Goal: Task Accomplishment & Management: Manage account settings

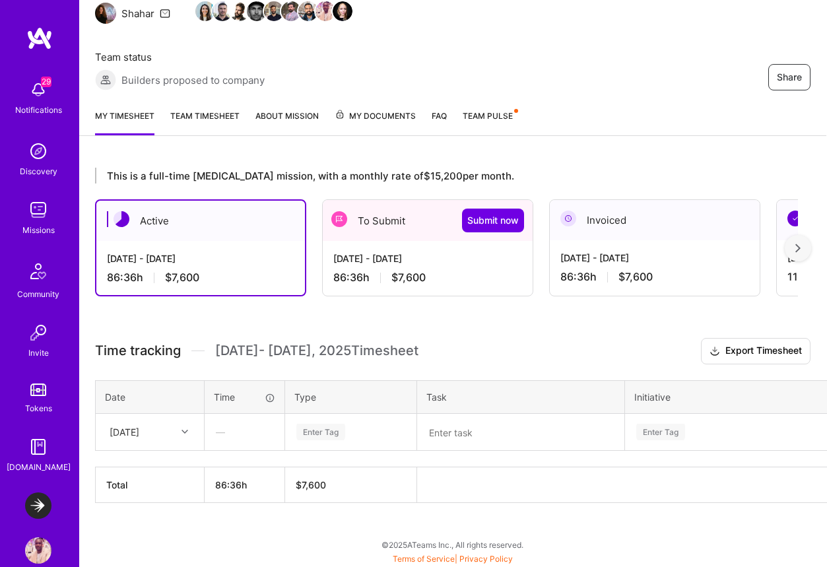
click at [121, 433] on div "Sat, Aug 16" at bounding box center [125, 432] width 30 height 14
click at [123, 433] on div "Sat, Aug 16" at bounding box center [125, 432] width 30 height 14
click at [139, 426] on div "Sat, Aug 16" at bounding box center [125, 432] width 30 height 14
click at [434, 274] on div "86:36 h $7,600" at bounding box center [427, 278] width 189 height 14
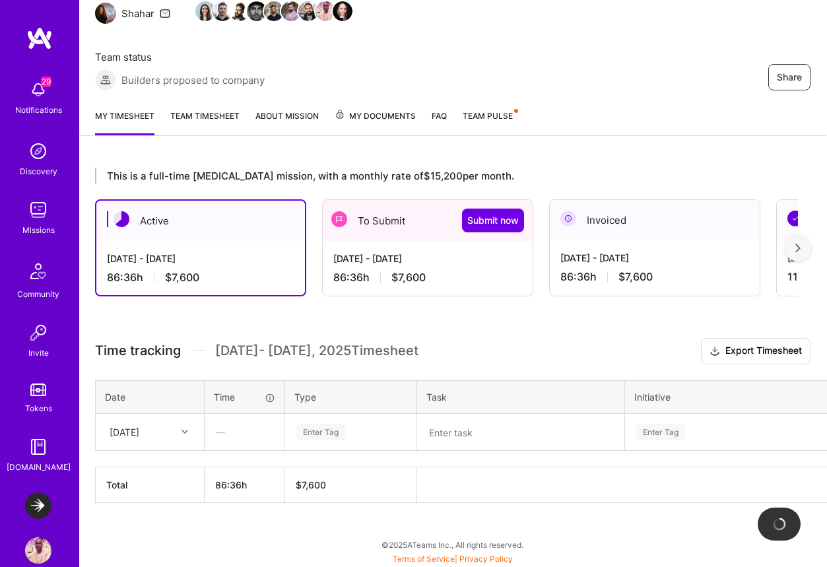
click at [422, 213] on div "To Submit Submit now" at bounding box center [428, 220] width 210 height 41
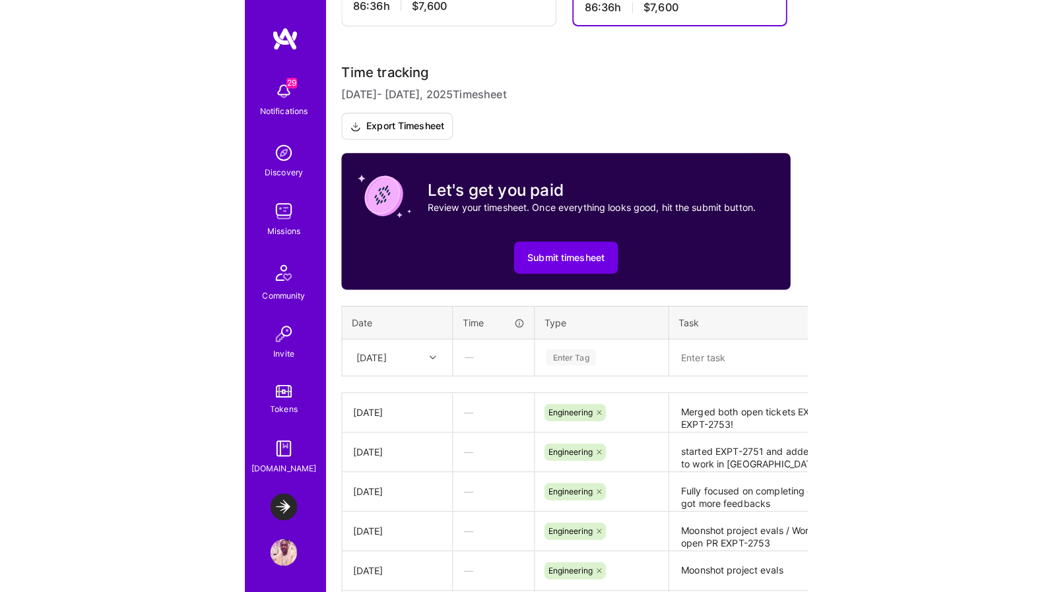
scroll to position [385, 0]
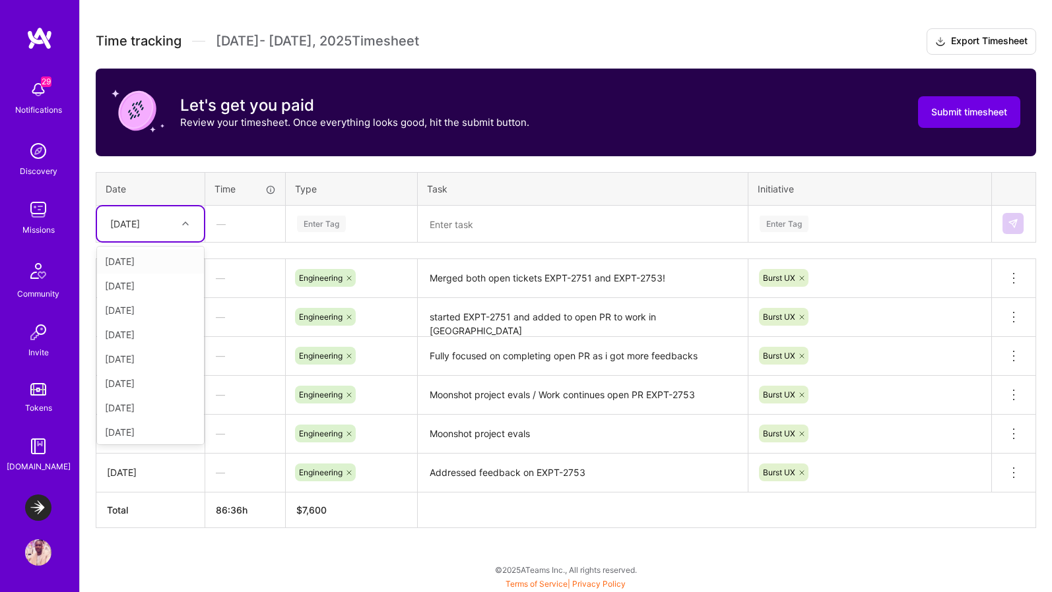
click at [156, 222] on div "[DATE]" at bounding box center [140, 224] width 73 height 22
click at [204, 162] on div "Time tracking Aug 1 - Aug 15 , 2025 Timesheet Export Timesheet Let's get you pa…" at bounding box center [566, 278] width 940 height 500
click at [164, 222] on div "[DATE]" at bounding box center [140, 224] width 73 height 22
click at [144, 401] on div "Mon, Aug 11" at bounding box center [150, 404] width 107 height 24
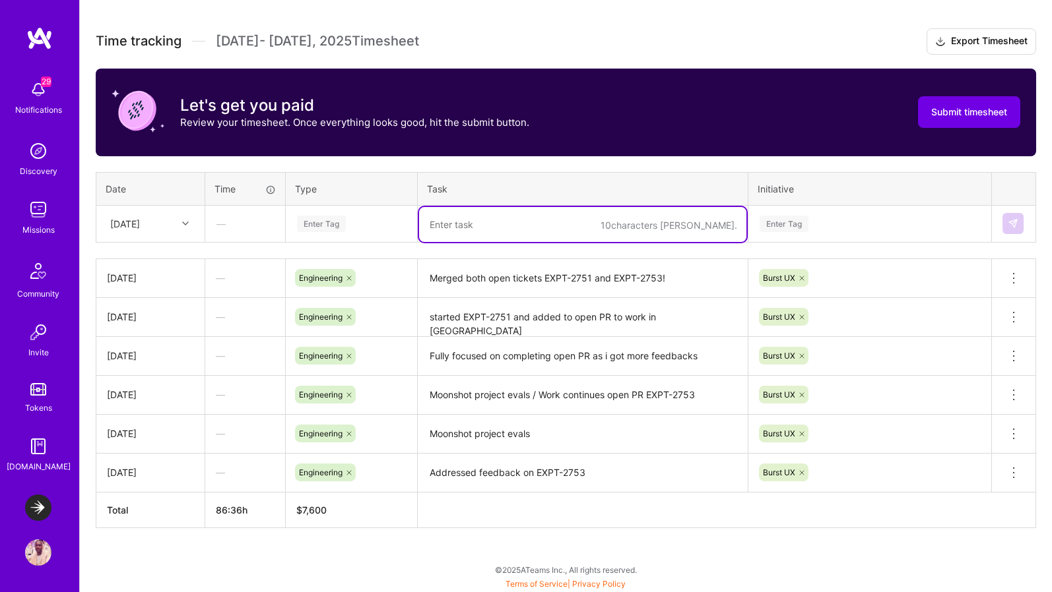
click at [464, 226] on textarea at bounding box center [582, 224] width 327 height 35
type textarea "W"
paste textarea "EXPT-2752"
type textarea "Working on EXPT-2752 for Feature flag on new clickhouse endpoint"
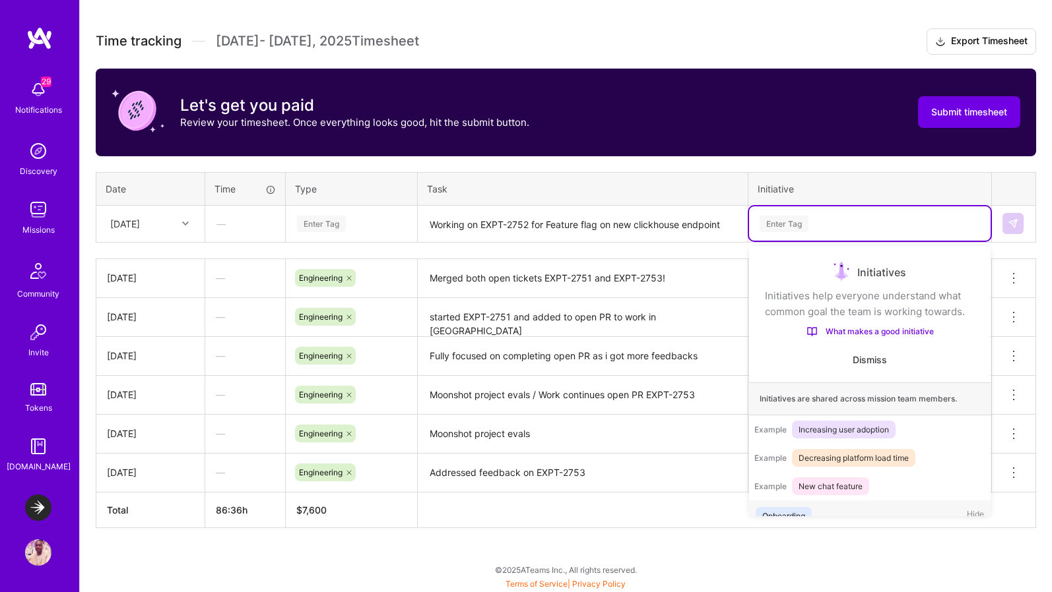
click at [797, 216] on div "Enter Tag" at bounding box center [783, 224] width 49 height 20
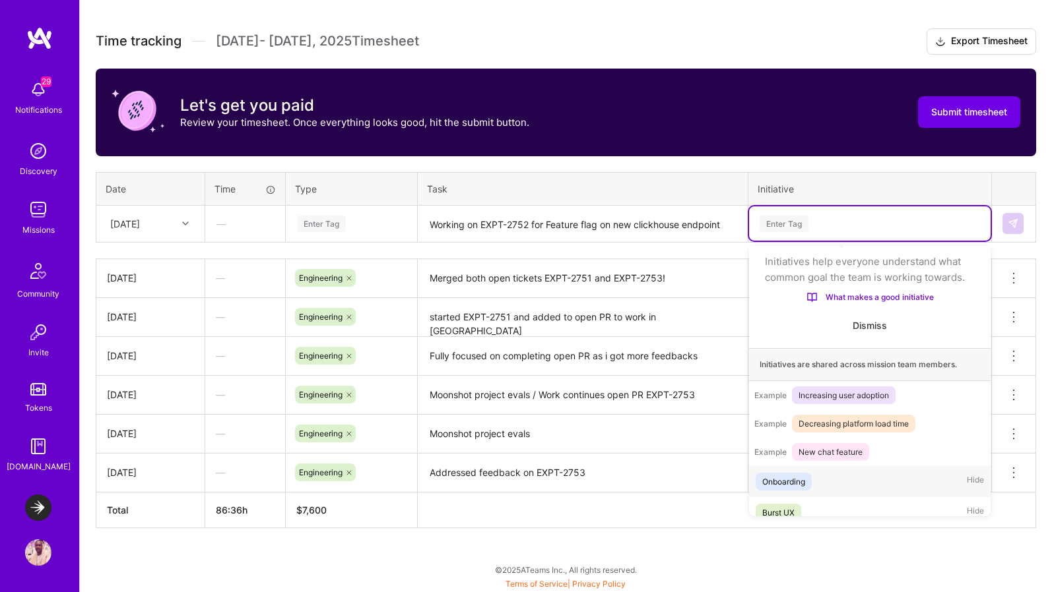
scroll to position [41, 0]
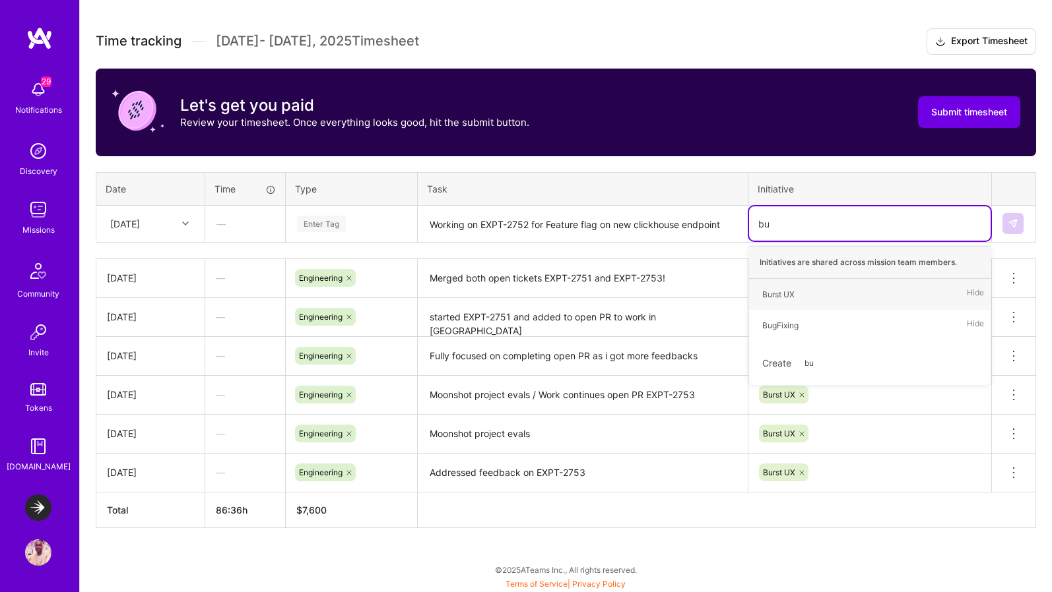
type input "bur"
click at [777, 291] on div "Burst UX" at bounding box center [778, 295] width 32 height 14
type input "hea"
click at [812, 288] on div "Health Check" at bounding box center [787, 295] width 51 height 14
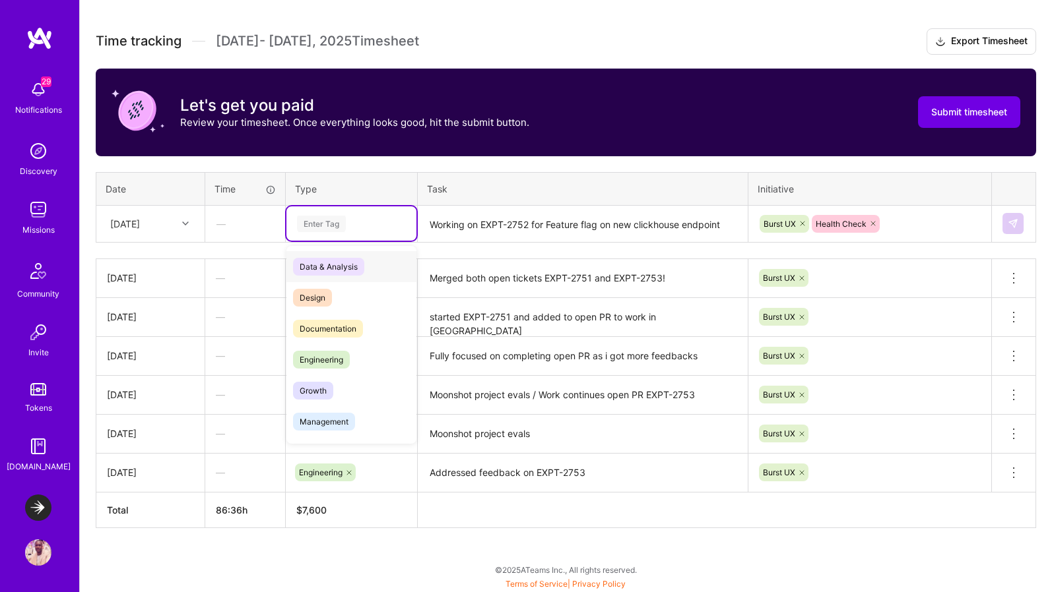
click at [350, 222] on div "Enter Tag" at bounding box center [352, 224] width 112 height 16
type input "eng"
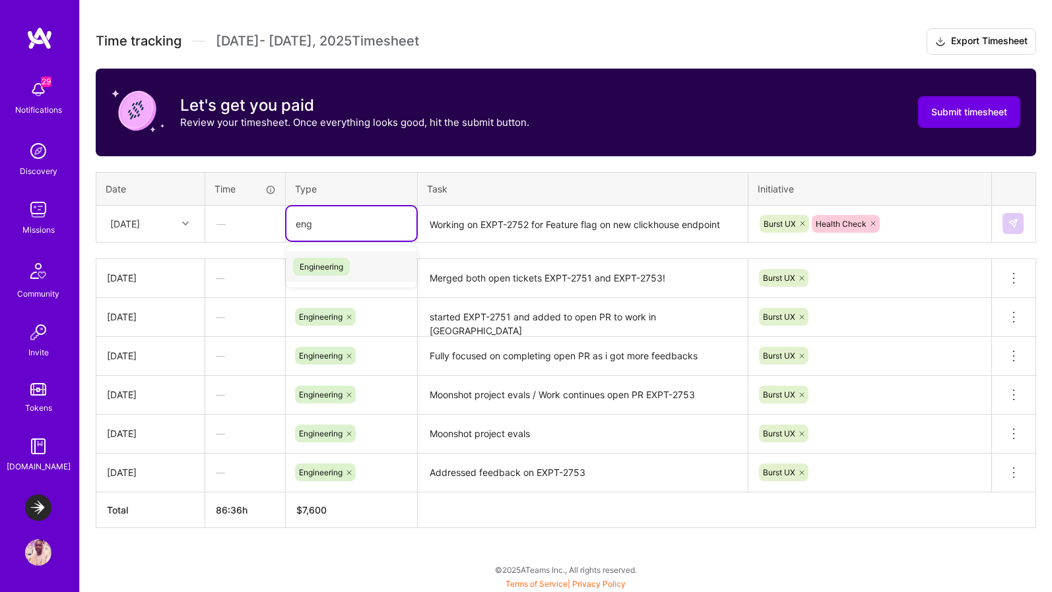
click at [348, 265] on span "Engineering" at bounding box center [321, 267] width 57 height 18
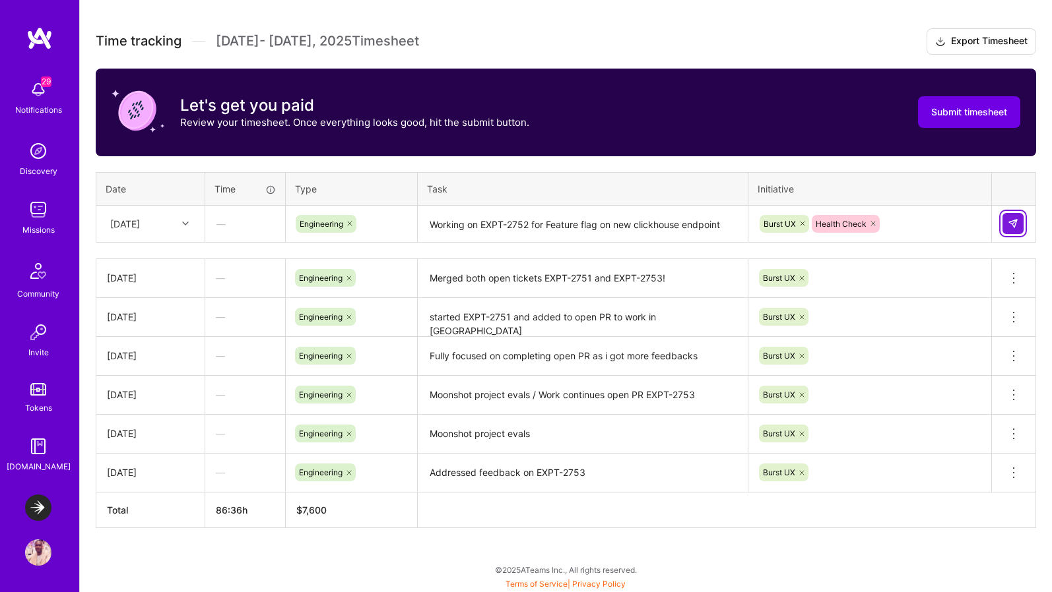
click at [836, 228] on button at bounding box center [1012, 223] width 21 height 21
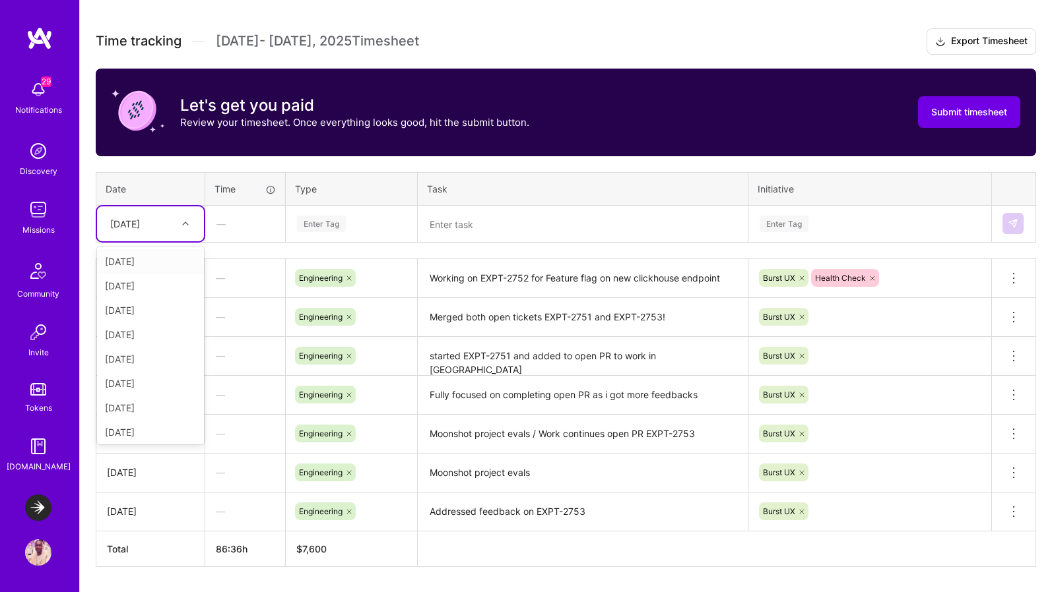
click at [170, 224] on div "Mon, Aug 11" at bounding box center [140, 224] width 73 height 22
click at [143, 409] on div "Tue, Aug 12" at bounding box center [150, 411] width 107 height 24
click at [484, 226] on textarea at bounding box center [582, 224] width 327 height 35
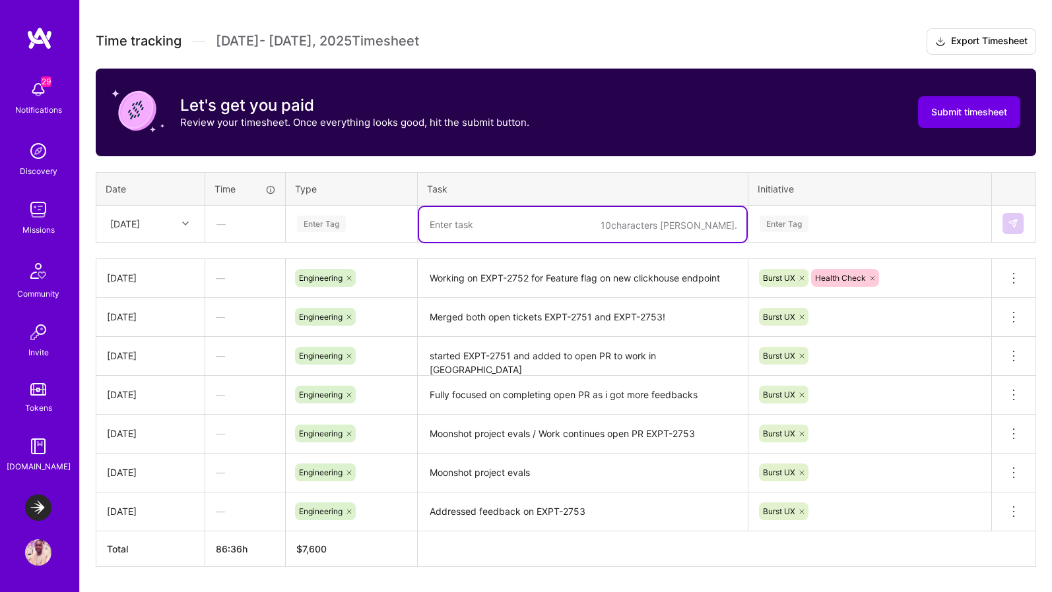
paste textarea "Working on EXPT-2752 for Feature flag on new clickhouse endpoint"
click at [535, 230] on textarea "Working on EXPT-2752 for Feature flag on new clickhouse endpoint" at bounding box center [582, 224] width 327 height 35
paste textarea "Working on EXPT-2752 for Feature flag on new clickhouse endpoint"
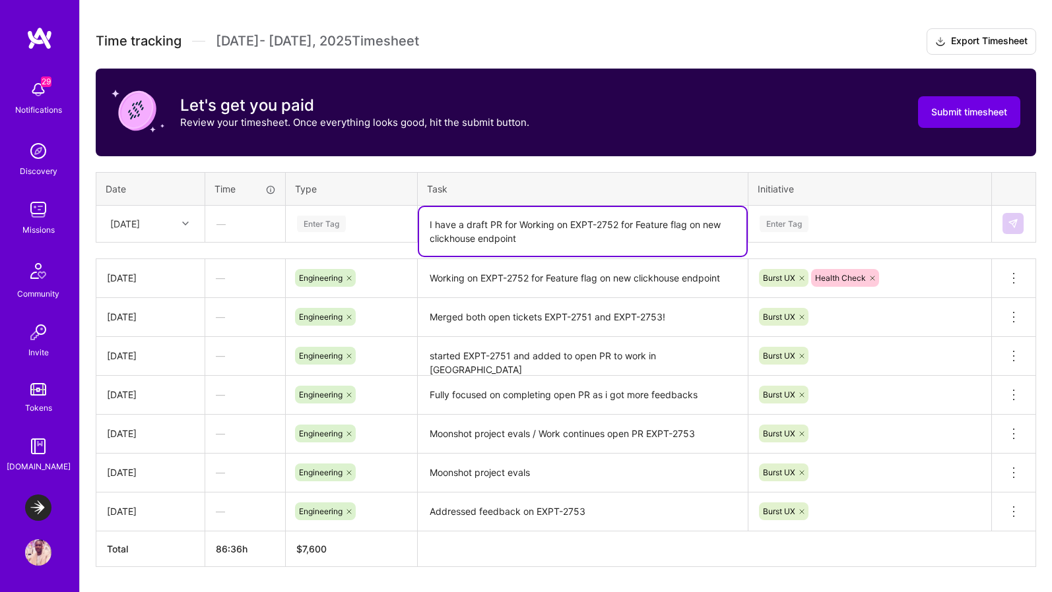
drag, startPoint x: 566, startPoint y: 226, endPoint x: 519, endPoint y: 224, distance: 46.9
click at [519, 224] on textarea "I have a draft PR for Working on EXPT-2752 for Feature flag on new clickhouse e…" at bounding box center [582, 231] width 327 height 49
click at [567, 226] on textarea "I have a draft PR for EXPT-2752 for Feature flag on new clickhouse endpoint" at bounding box center [582, 231] width 327 height 49
click at [574, 226] on textarea "I have a draft PR for EXPT-2752 for Feature flag on new clickhouse endpoint" at bounding box center [582, 231] width 327 height 49
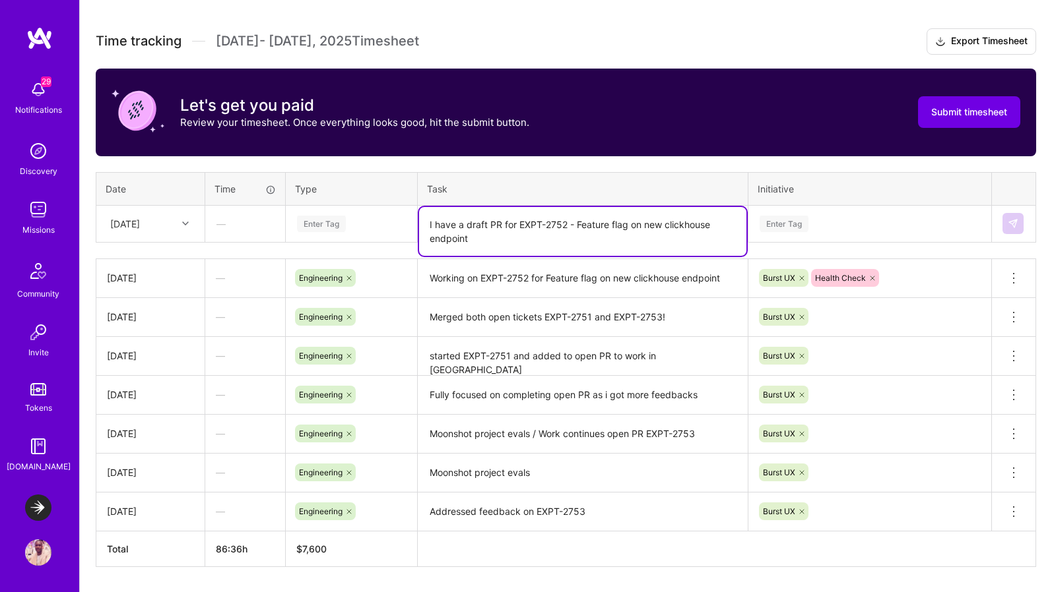
type textarea "I have a draft PR for EXPT-2752 - Feature flag on new clickhouse endpoint"
click at [836, 228] on div "Enter Tag" at bounding box center [869, 224] width 223 height 16
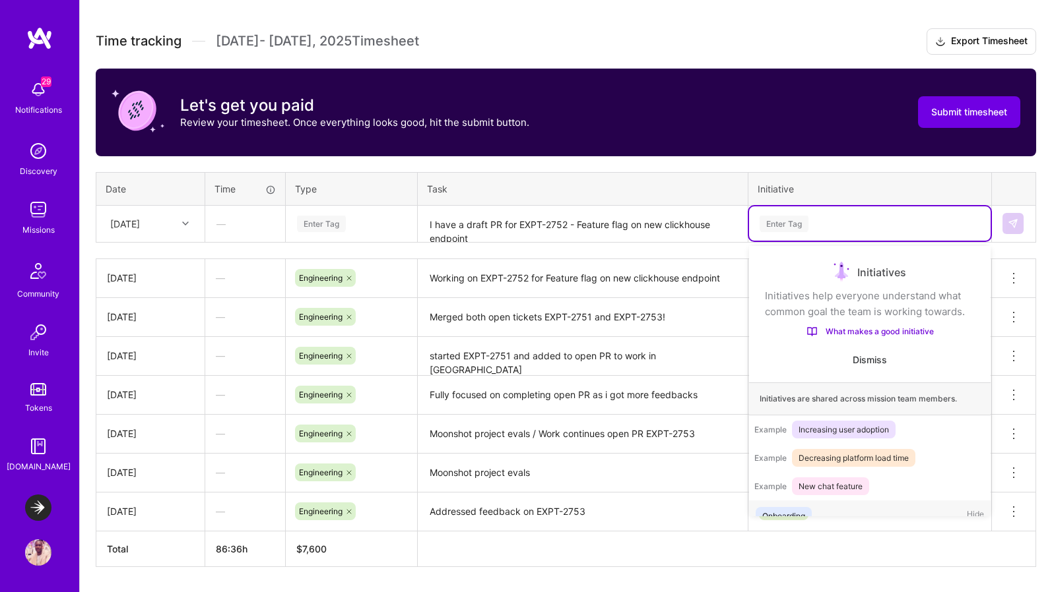
scroll to position [41, 0]
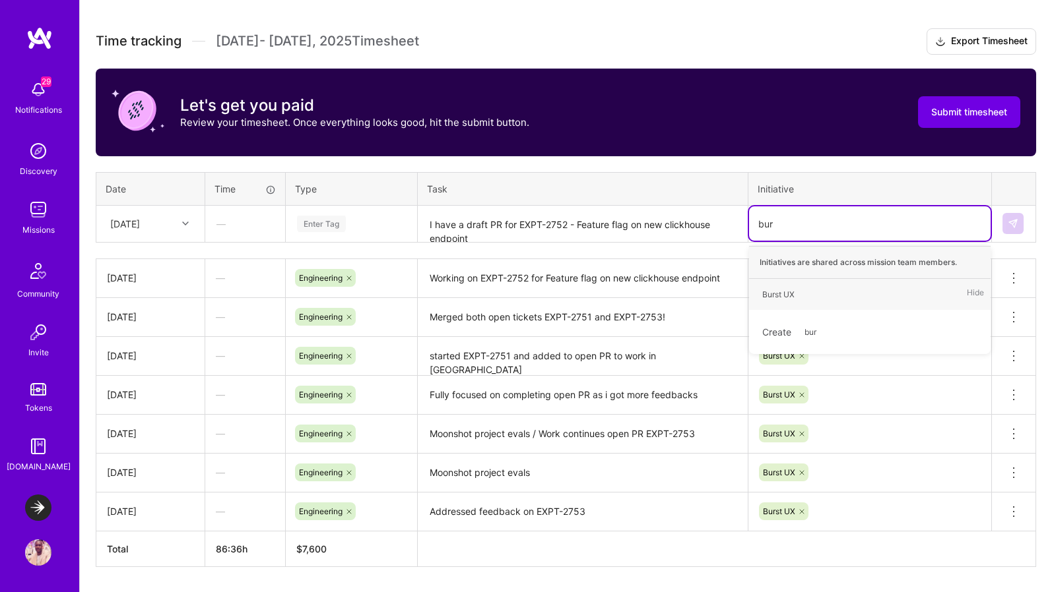
type input "burs"
click at [806, 296] on div "Burst UX Hide" at bounding box center [869, 294] width 241 height 31
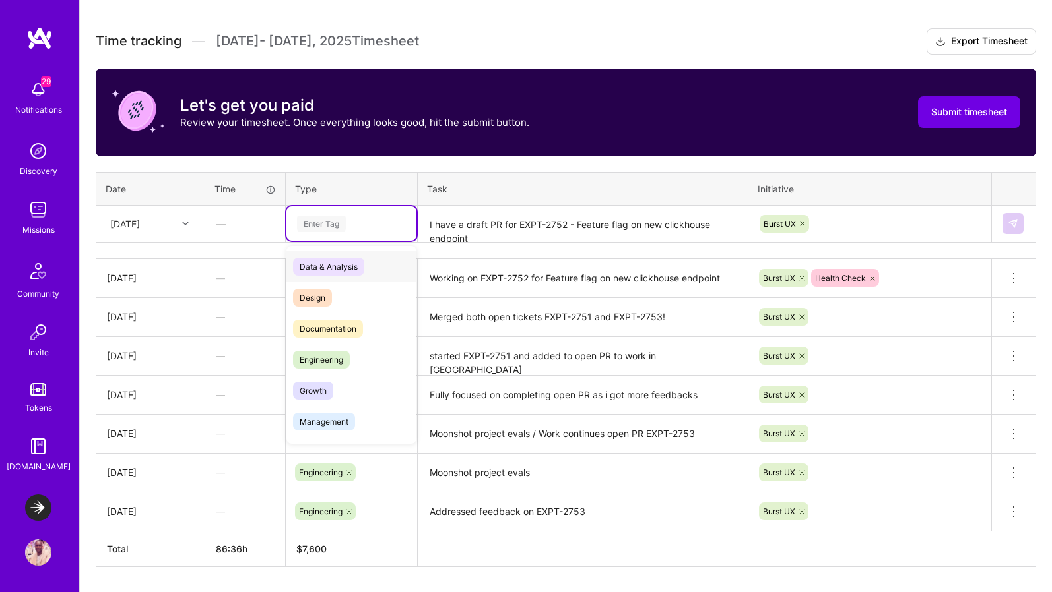
click at [361, 230] on div "Enter Tag" at bounding box center [352, 224] width 112 height 16
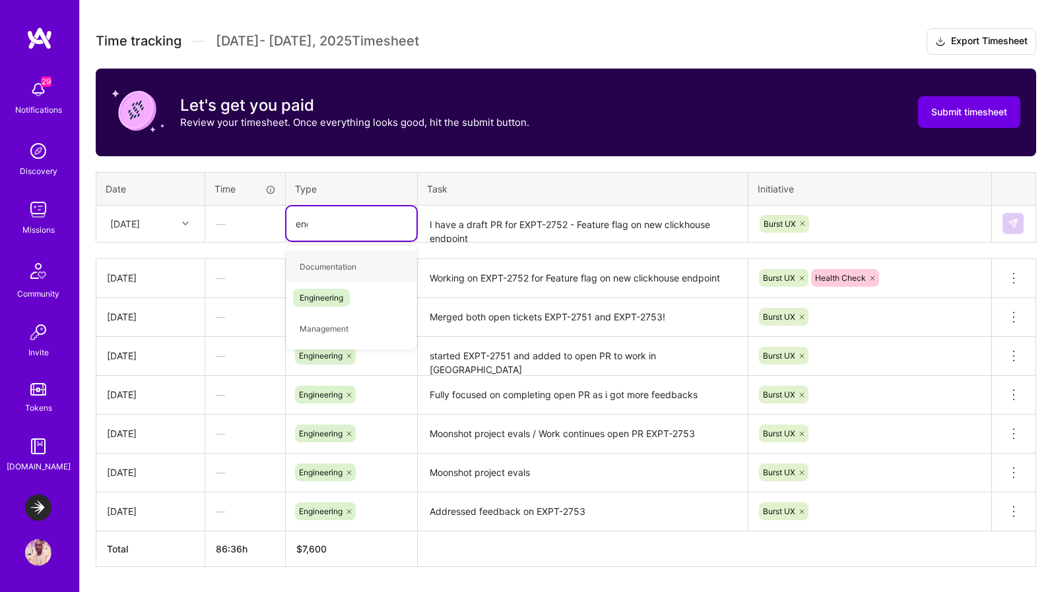
type input "engi"
click at [325, 267] on span "Engineering" at bounding box center [321, 267] width 57 height 18
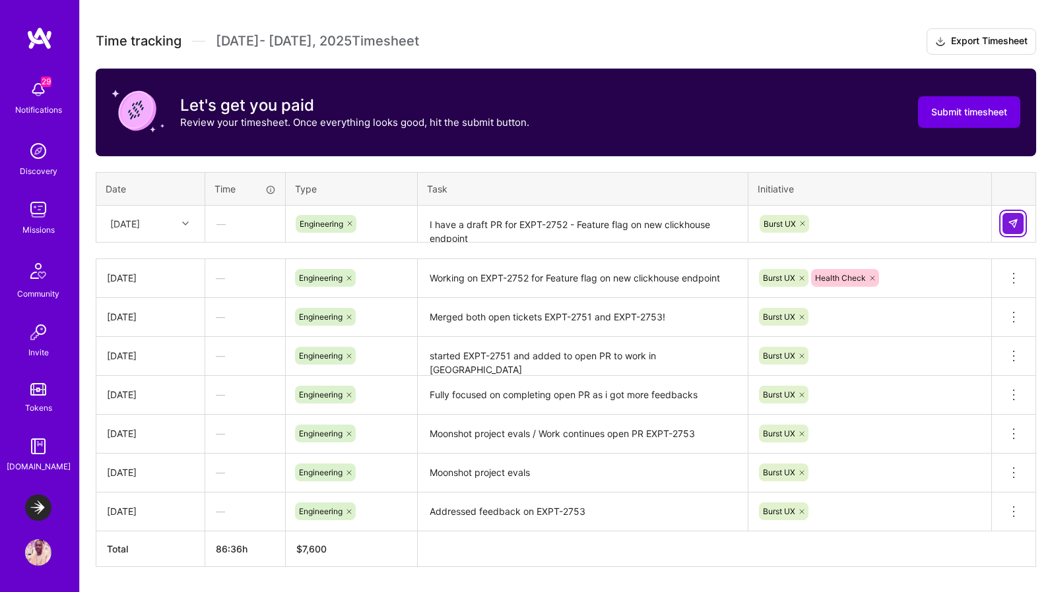
click at [836, 230] on button at bounding box center [1012, 223] width 21 height 21
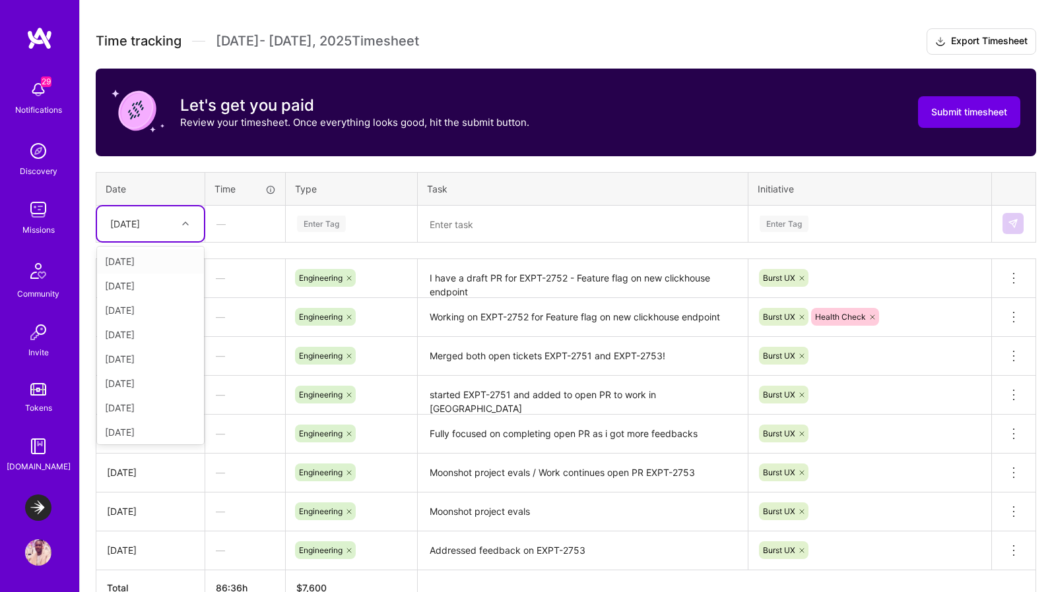
click at [172, 220] on div "Tue, Aug 12" at bounding box center [140, 224] width 73 height 22
click at [151, 426] on div "Wed, Aug 13" at bounding box center [150, 424] width 107 height 24
click at [478, 221] on textarea at bounding box center [582, 224] width 327 height 35
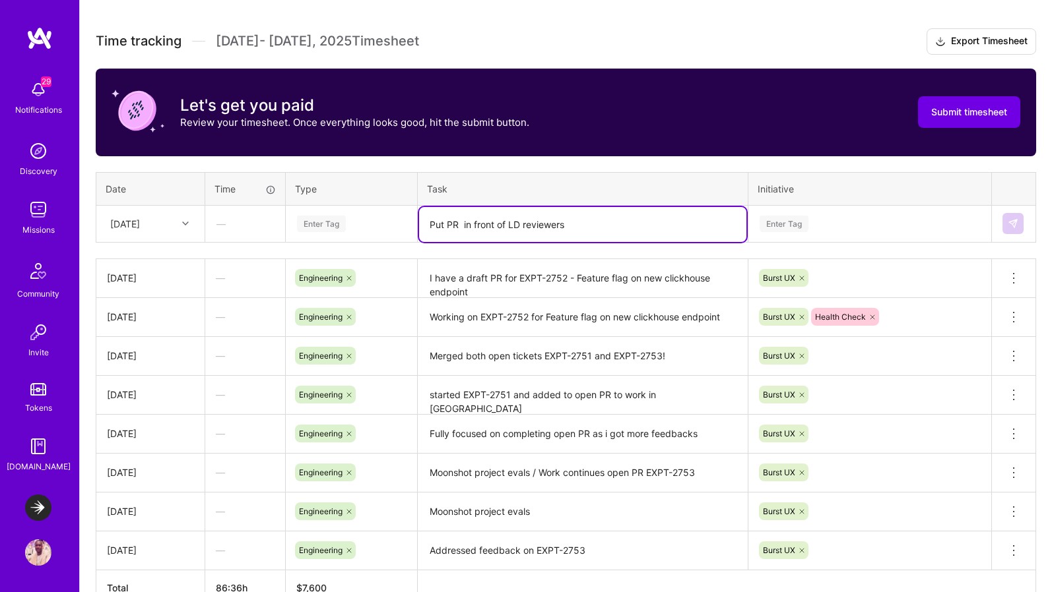
paste textarea "Working on EXPT-2752 for Feature flag on new clickhouse endpoint"
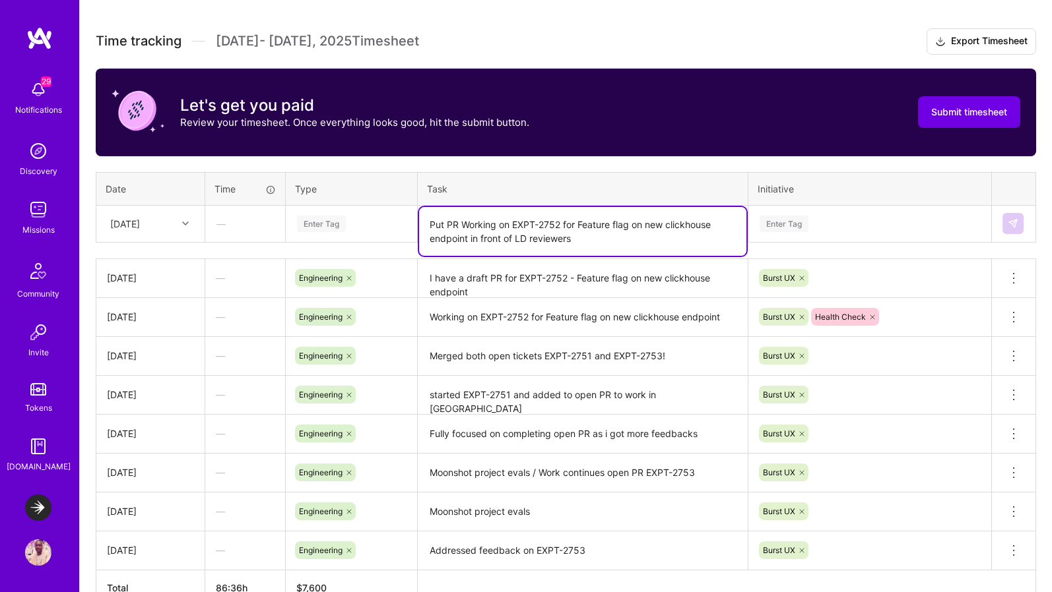
drag, startPoint x: 513, startPoint y: 221, endPoint x: 561, endPoint y: 220, distance: 48.2
click at [561, 220] on textarea "Put PR Working on EXPT-2752 for Feature flag on new clickhouse endpoint in fron…" at bounding box center [582, 231] width 327 height 49
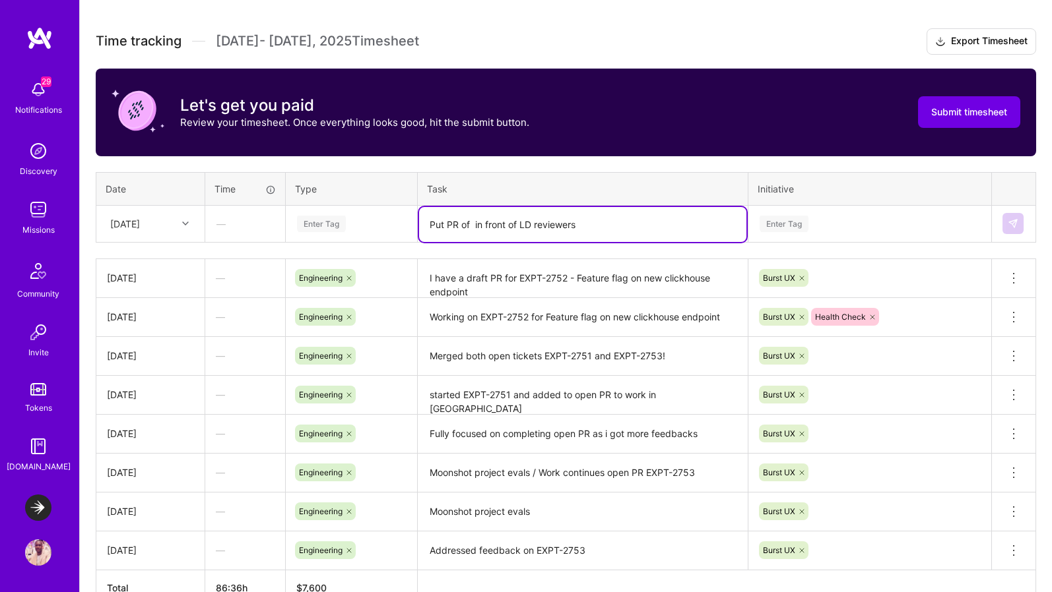
paste textarea "EXPT-2752"
type textarea "Put PR of EXPT-2752 in front of LD reviewers"
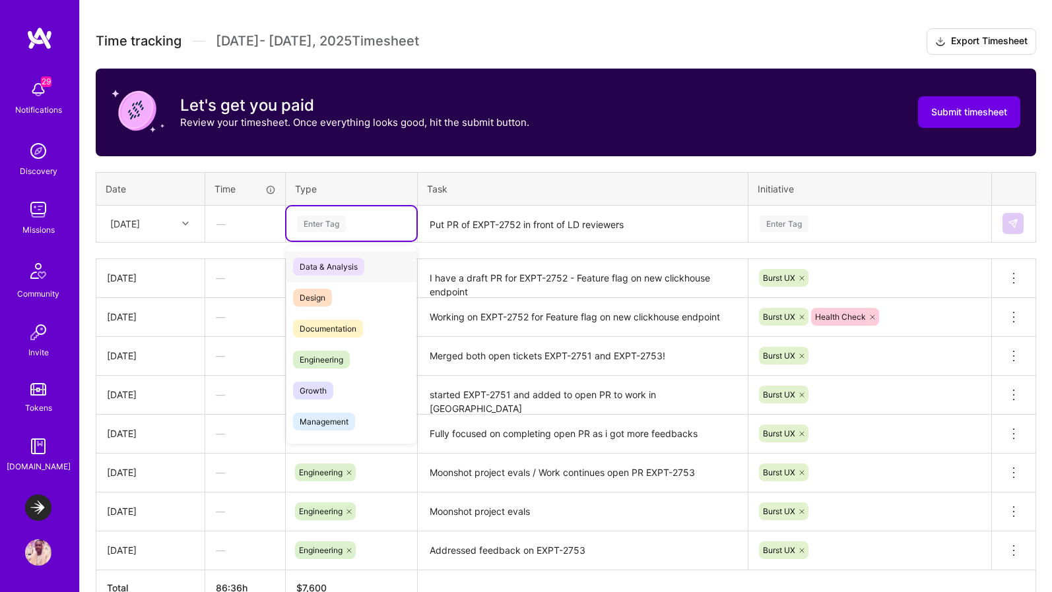
click at [311, 224] on div "Enter Tag" at bounding box center [321, 224] width 49 height 20
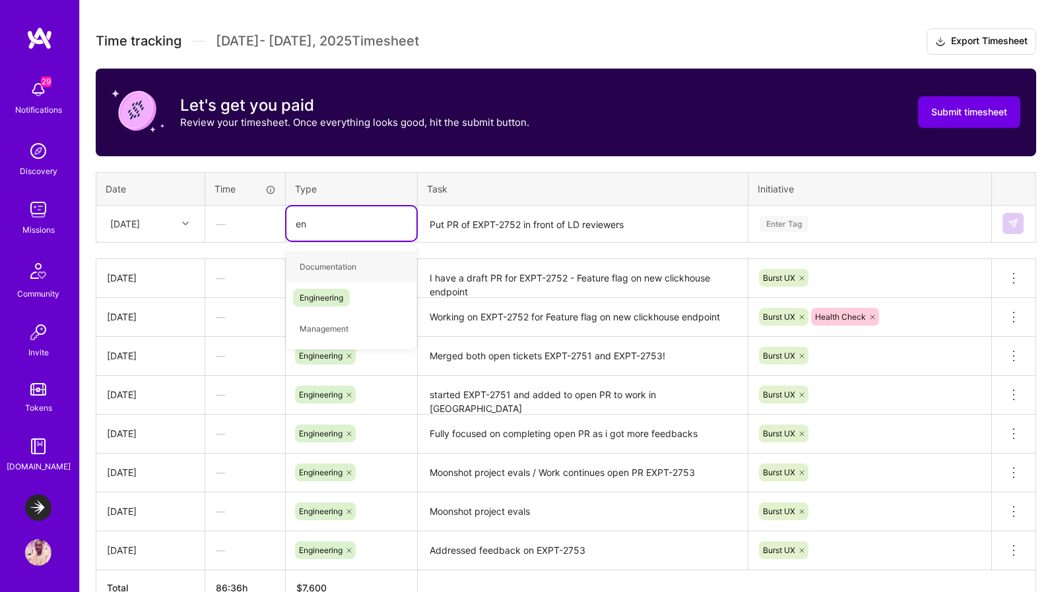
type input "eng"
click at [323, 271] on span "Engineering" at bounding box center [321, 267] width 57 height 18
click at [835, 219] on div "Enter Tag" at bounding box center [869, 224] width 223 height 16
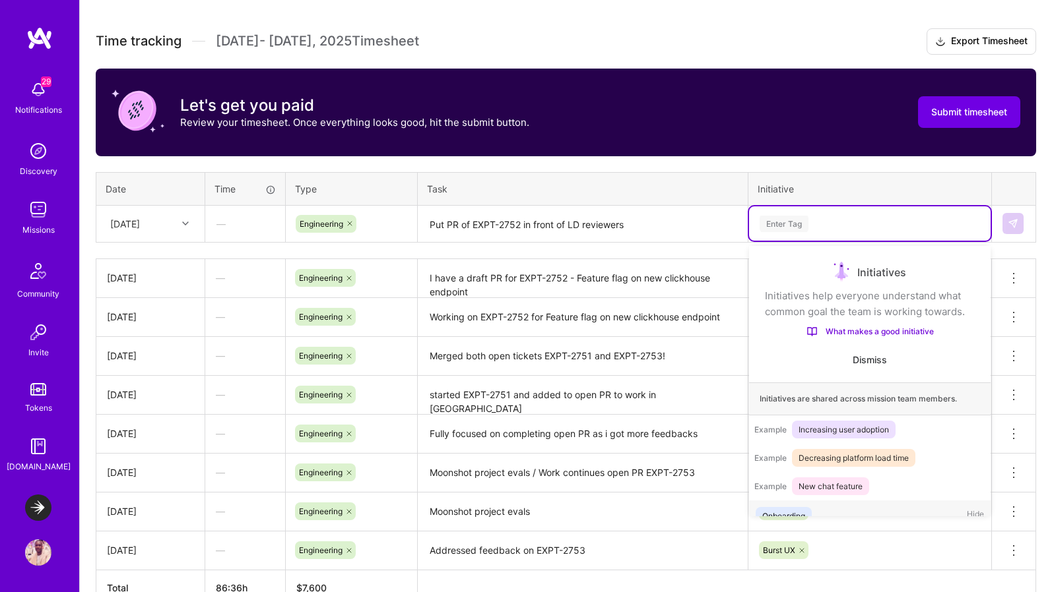
scroll to position [41, 0]
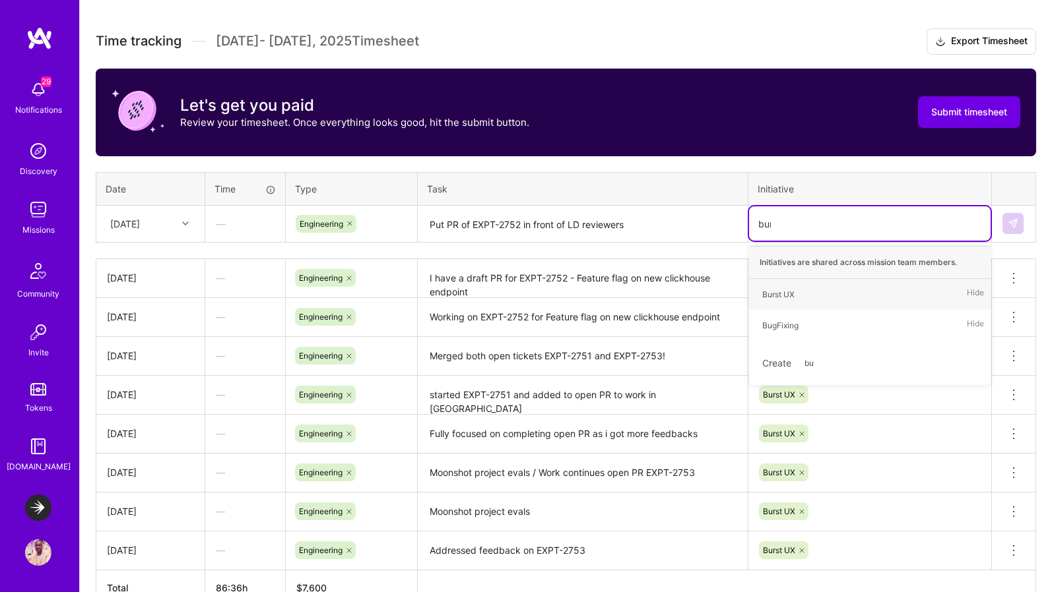
type input "burs"
click at [784, 291] on div "Burst UX" at bounding box center [778, 295] width 32 height 14
type input "heal"
click at [831, 293] on div "Health Check Hide" at bounding box center [869, 294] width 241 height 31
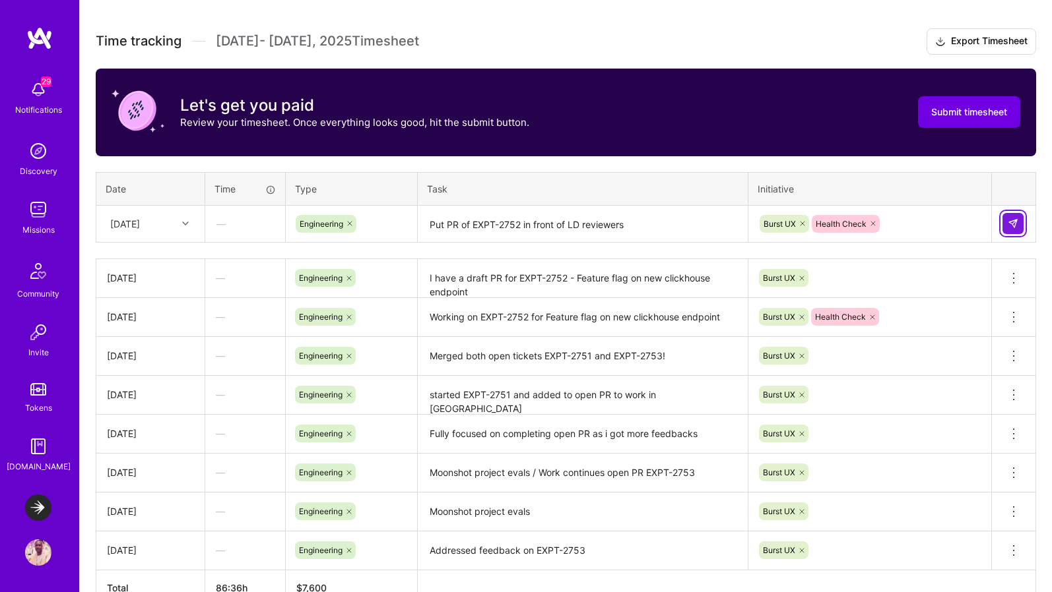
click at [836, 223] on button at bounding box center [1012, 223] width 21 height 21
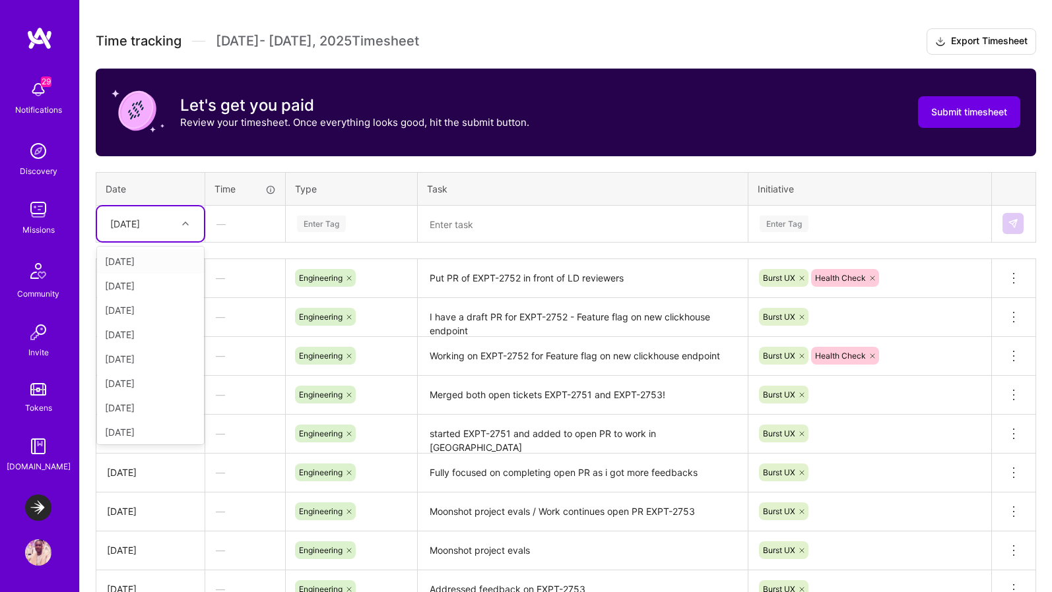
click at [140, 226] on div "Wed, Aug 13" at bounding box center [125, 224] width 30 height 14
type input "th"
click at [150, 259] on div "[DATE]" at bounding box center [150, 261] width 107 height 24
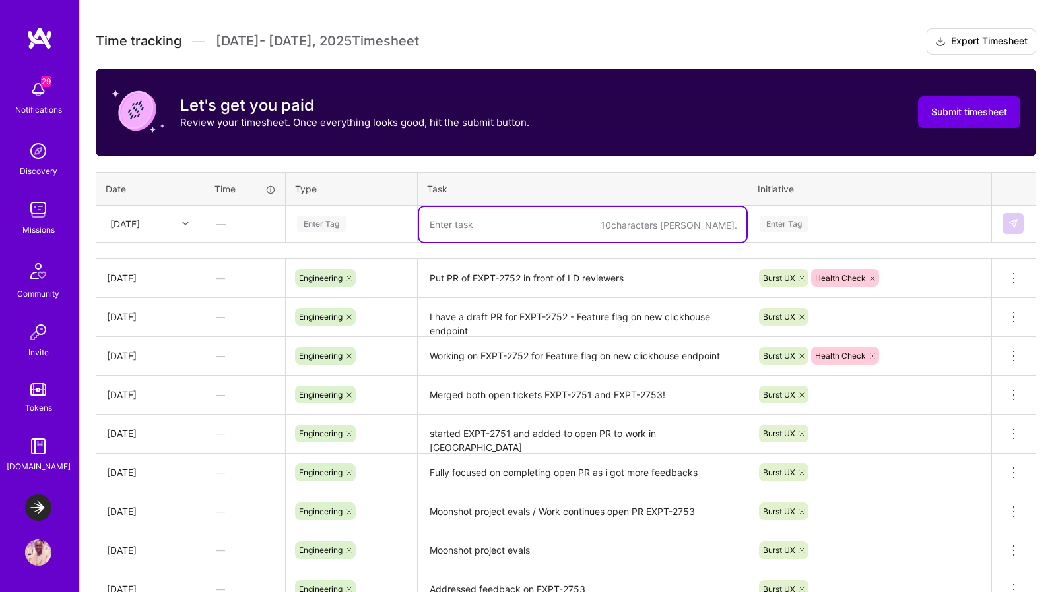
click at [457, 224] on textarea at bounding box center [582, 224] width 327 height 35
paste textarea "EXPT-2752"
type textarea "Feedbacks on PR addressed, PR EXPT-2752 is merged"
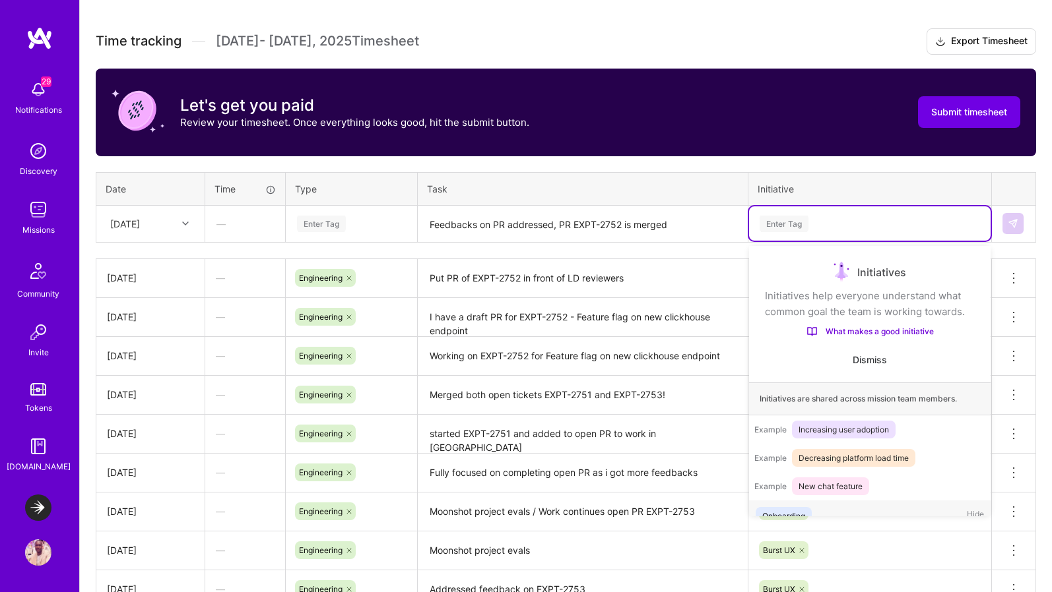
click at [827, 223] on div "Enter Tag" at bounding box center [869, 224] width 223 height 16
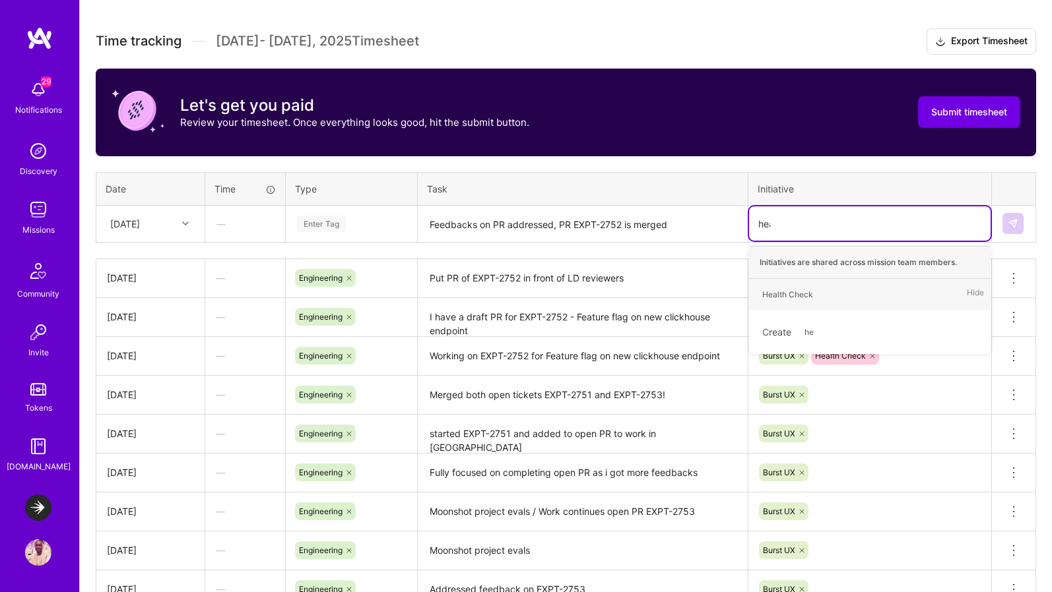
type input "heal"
click at [791, 294] on div "Health Check" at bounding box center [787, 295] width 51 height 14
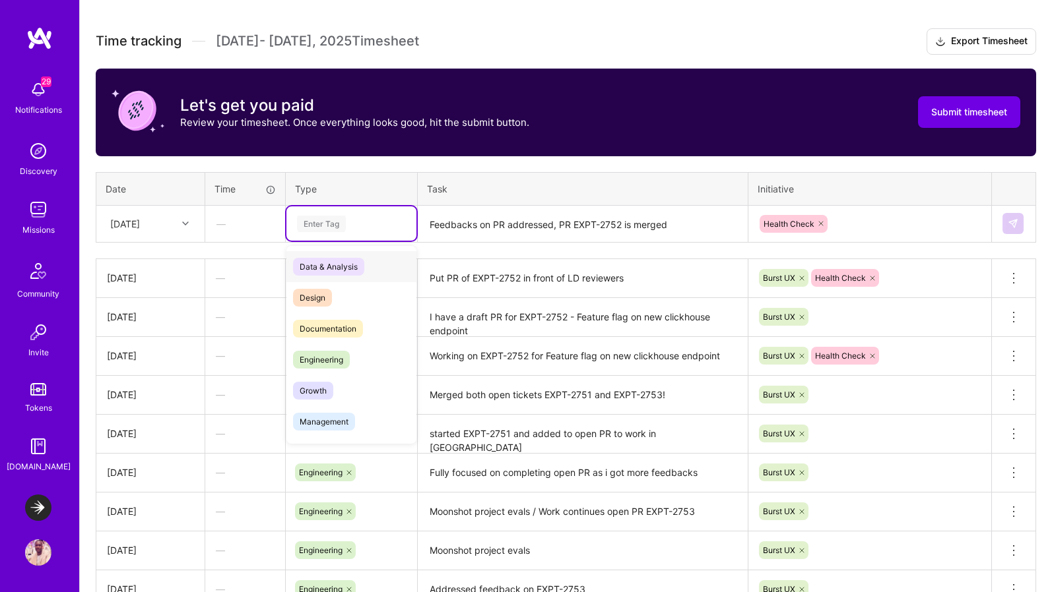
click at [318, 228] on div "Enter Tag" at bounding box center [321, 224] width 49 height 20
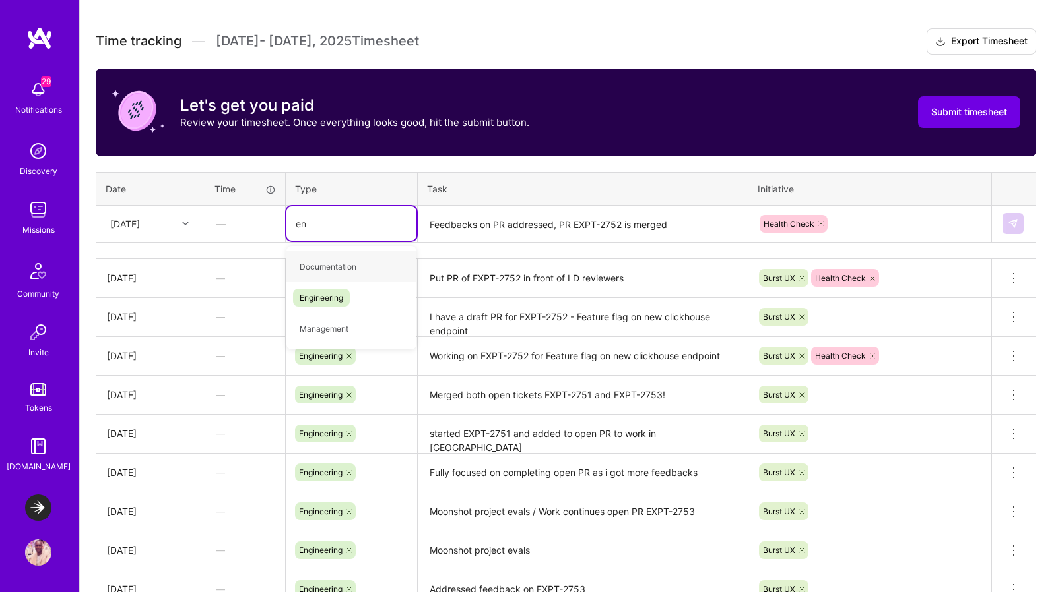
type input "eng"
click at [309, 266] on span "Engineering" at bounding box center [321, 267] width 57 height 18
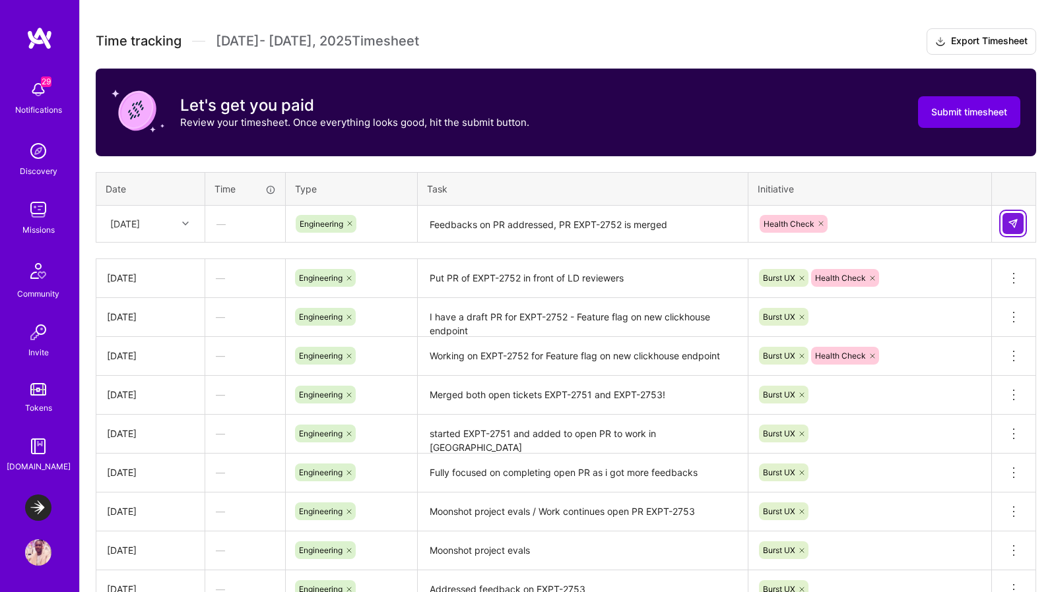
click at [836, 228] on img at bounding box center [1012, 223] width 11 height 11
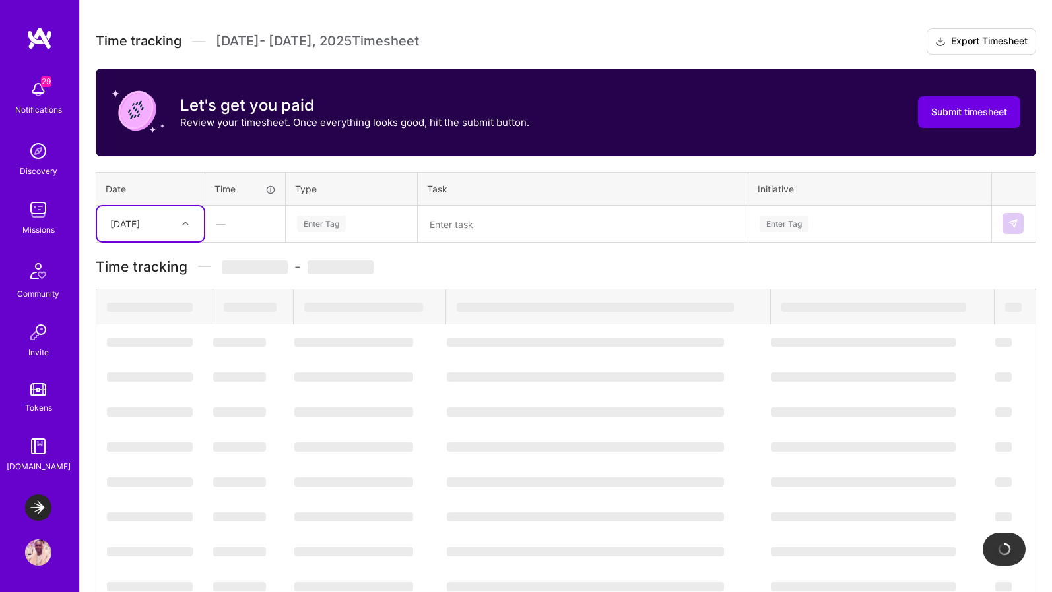
click at [174, 226] on div "[DATE]" at bounding box center [140, 224] width 73 height 22
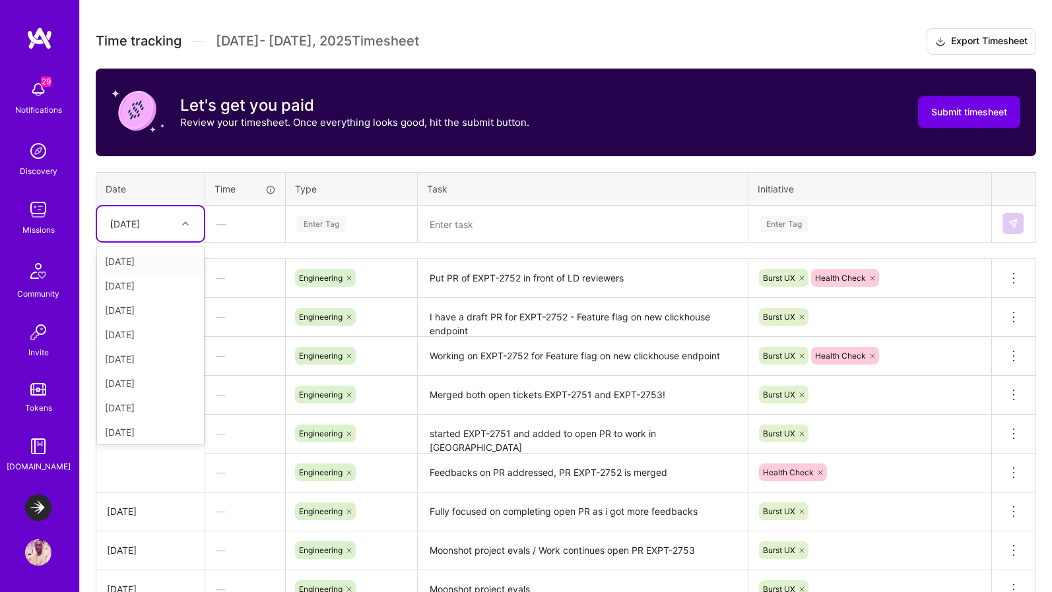
type input "ri"
click at [148, 261] on div "[DATE]" at bounding box center [150, 261] width 107 height 24
click at [160, 229] on div "[DATE]" at bounding box center [140, 224] width 73 height 22
click at [556, 164] on div "Time tracking Aug 1 - Aug 15 , 2025 Timesheet Export Timesheet Let's get you pa…" at bounding box center [566, 356] width 940 height 656
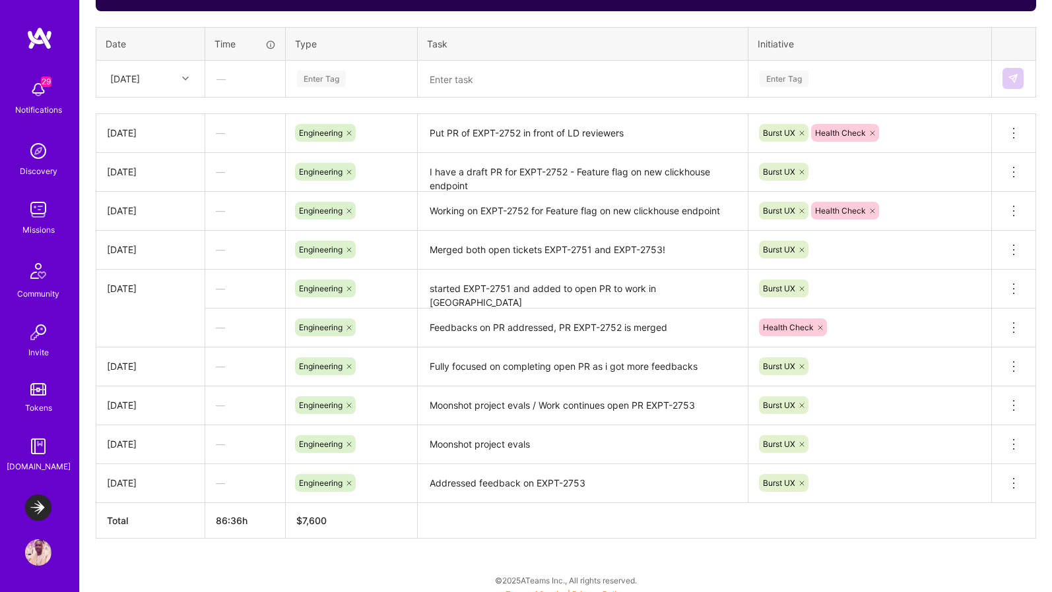
scroll to position [541, 0]
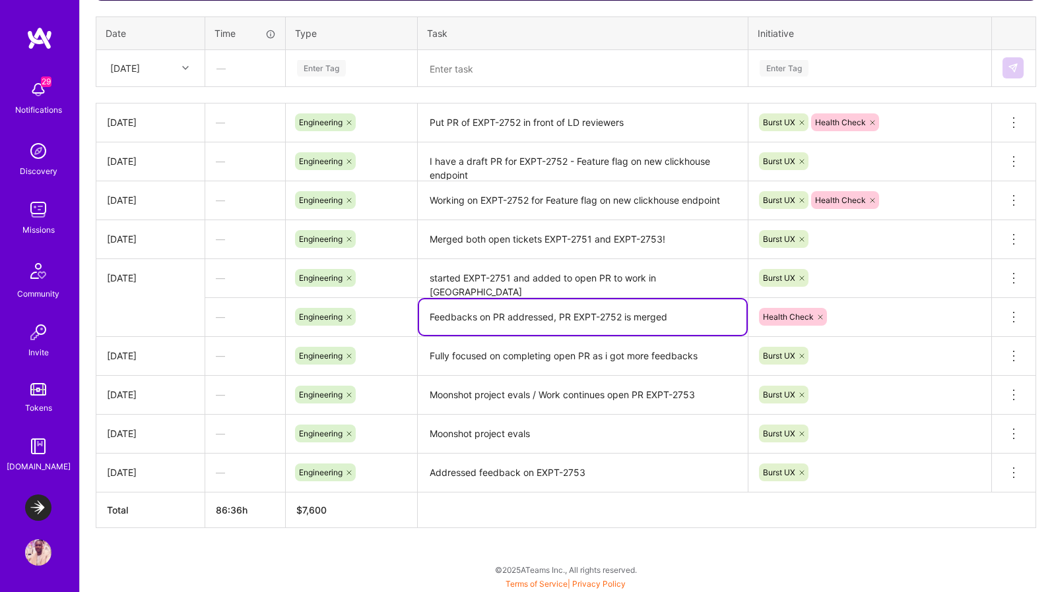
click at [501, 318] on textarea "Feedbacks on PR addressed, PR EXPT-2752 is merged" at bounding box center [582, 318] width 327 height 36
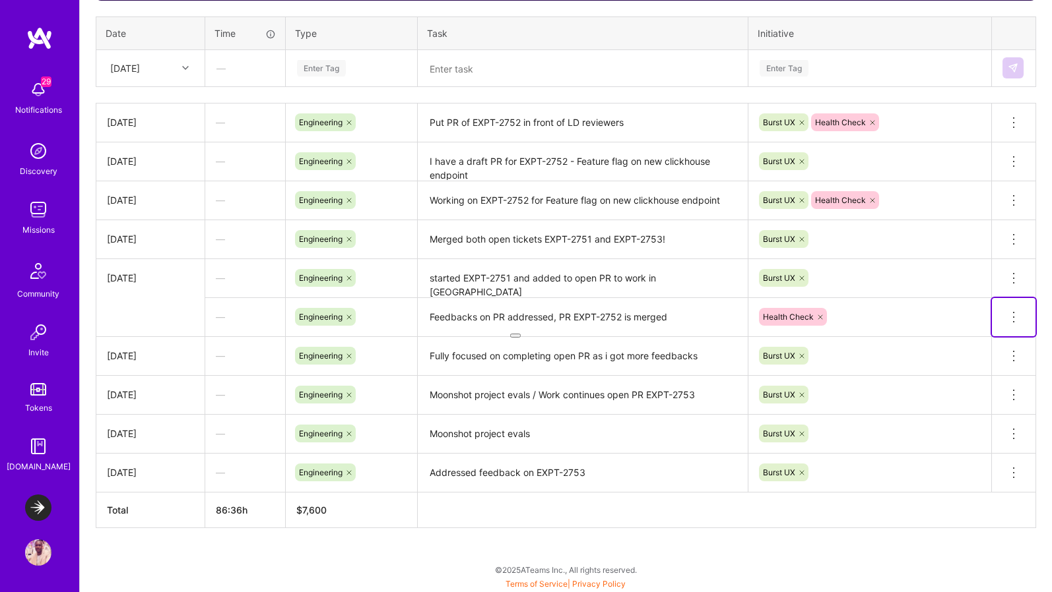
click at [836, 316] on icon at bounding box center [1014, 317] width 16 height 16
click at [836, 336] on button "Delete row" at bounding box center [981, 340] width 69 height 32
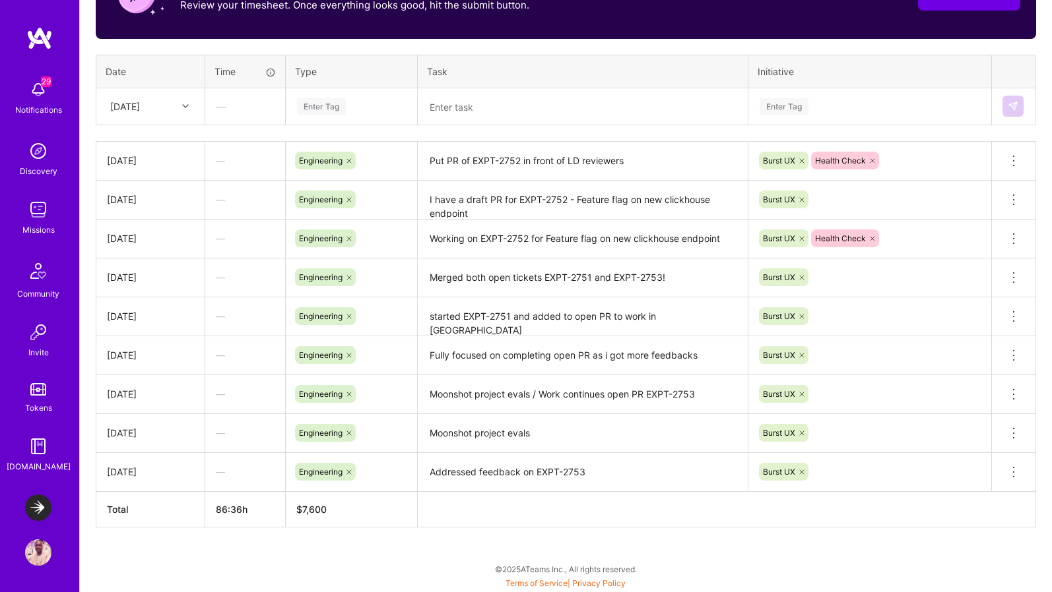
scroll to position [502, 0]
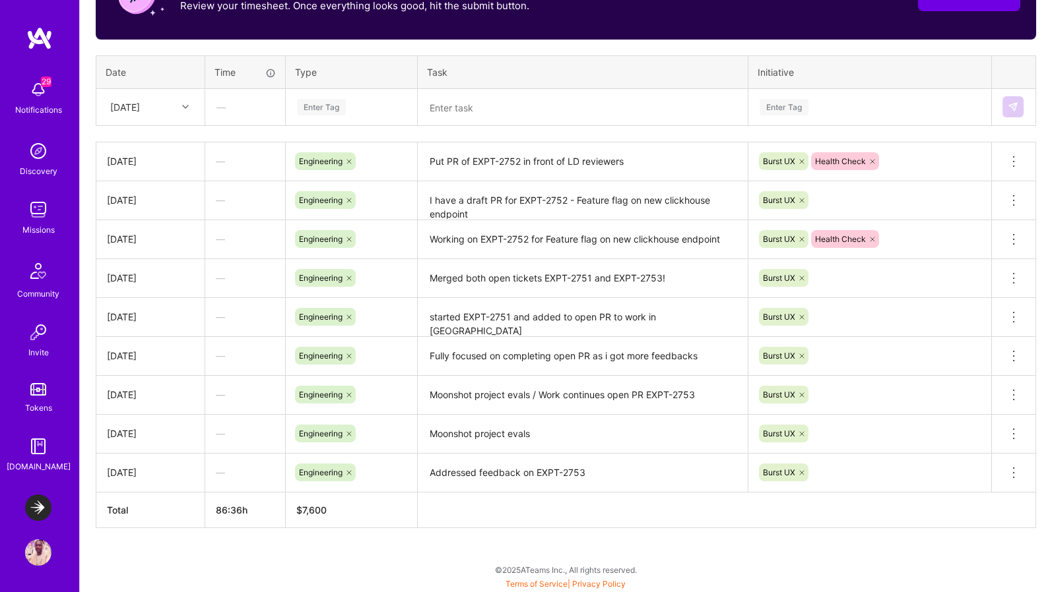
click at [158, 104] on div "[DATE]" at bounding box center [140, 107] width 73 height 22
click at [155, 287] on div "Thu, Aug 14" at bounding box center [150, 288] width 107 height 24
click at [497, 108] on textarea at bounding box center [582, 107] width 327 height 35
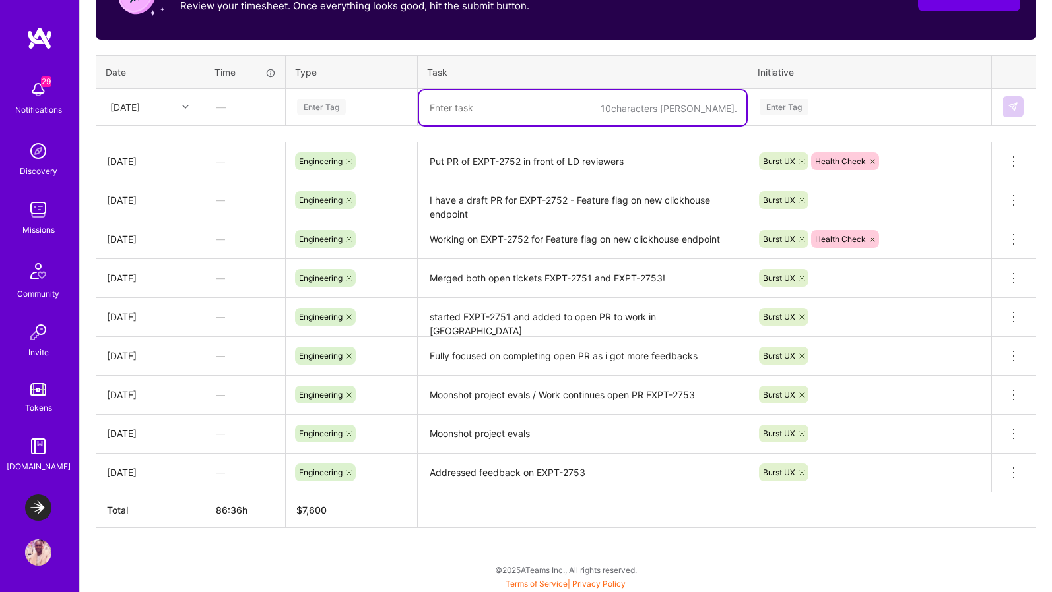
paste textarea "Feedbacks on PR addressed, PR EXPT-2752 is merged"
type textarea "Feedbacks on PR addressed, PR EXPT-2752 is merged"
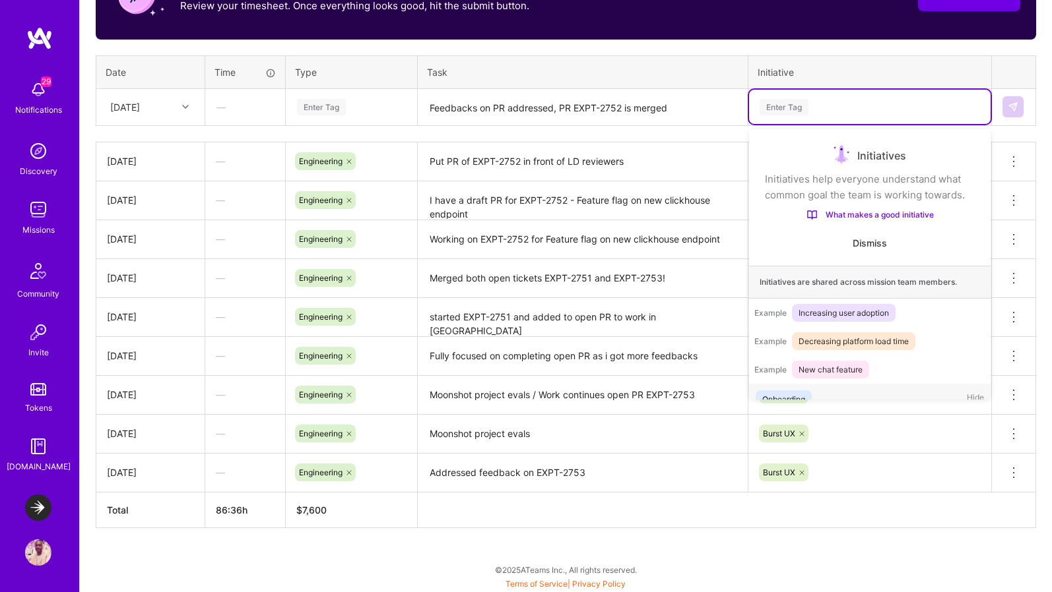
scroll to position [41, 0]
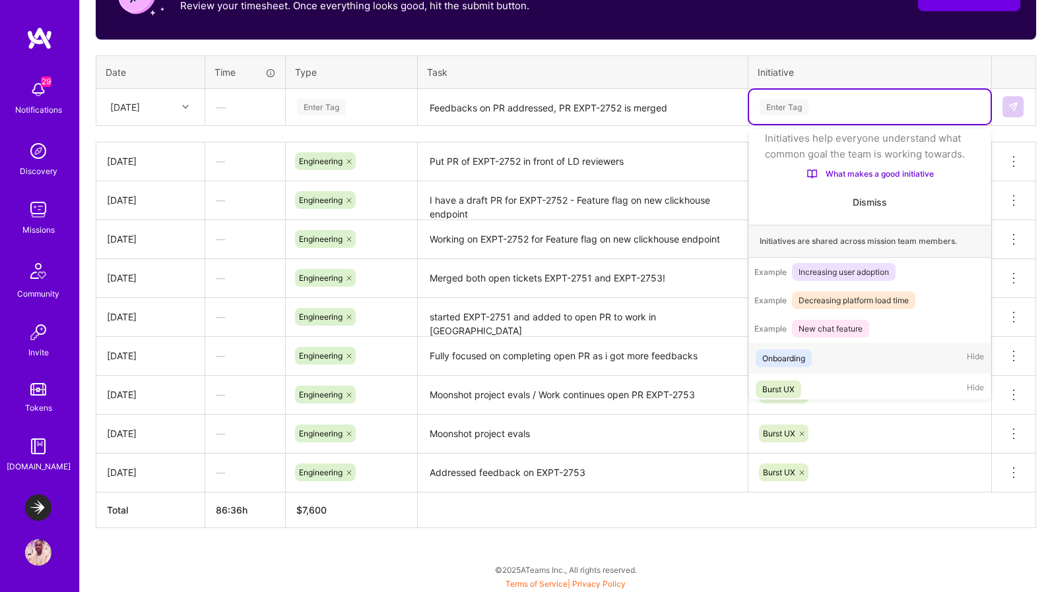
click at [819, 104] on div "Enter Tag" at bounding box center [869, 107] width 223 height 16
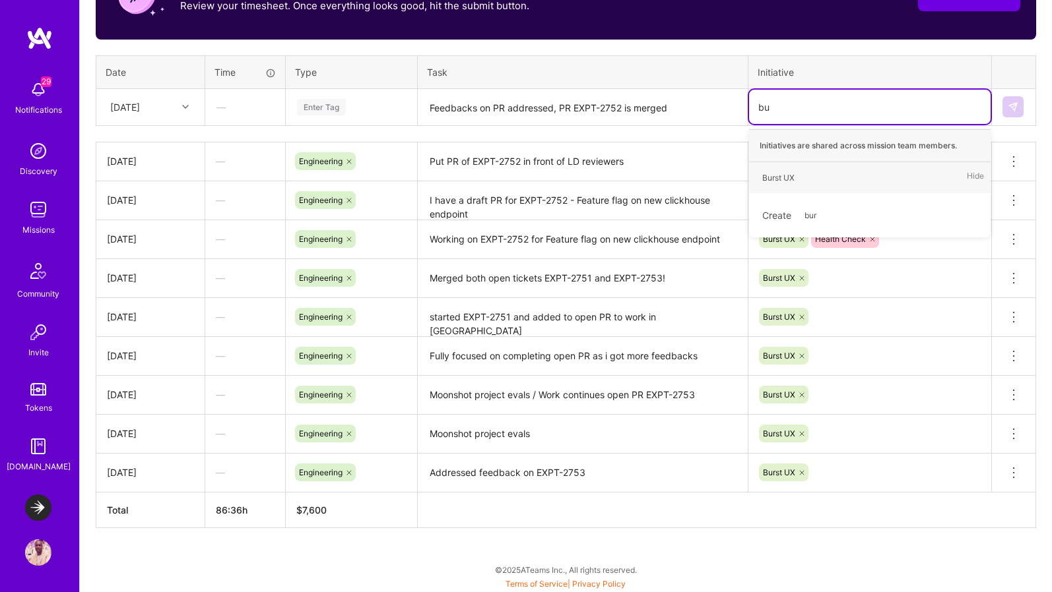
type input "bur"
click at [784, 174] on div "Burst UX" at bounding box center [778, 178] width 32 height 14
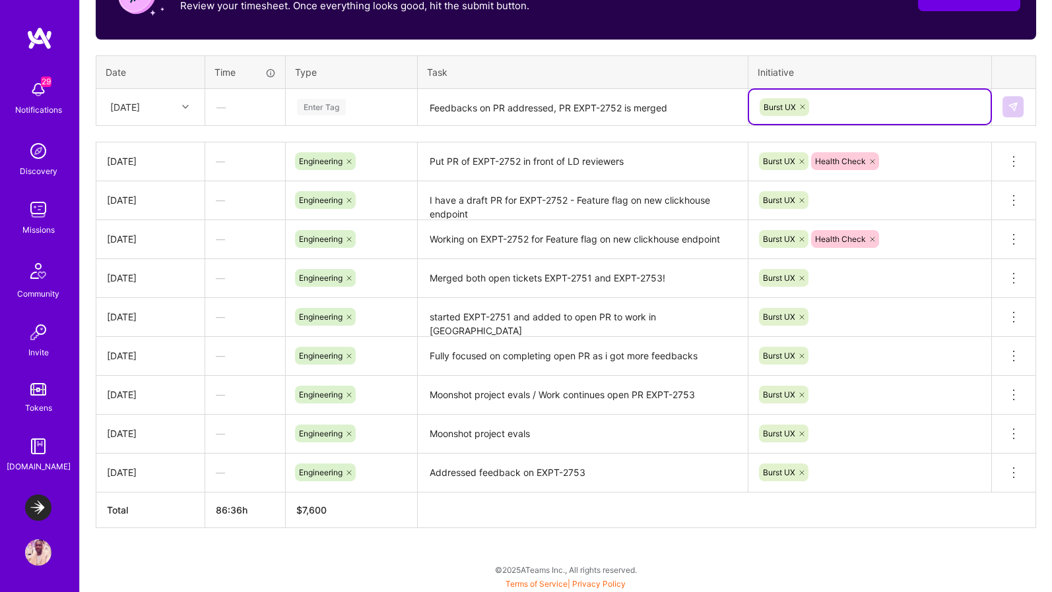
click at [354, 104] on div "Enter Tag" at bounding box center [352, 107] width 112 height 16
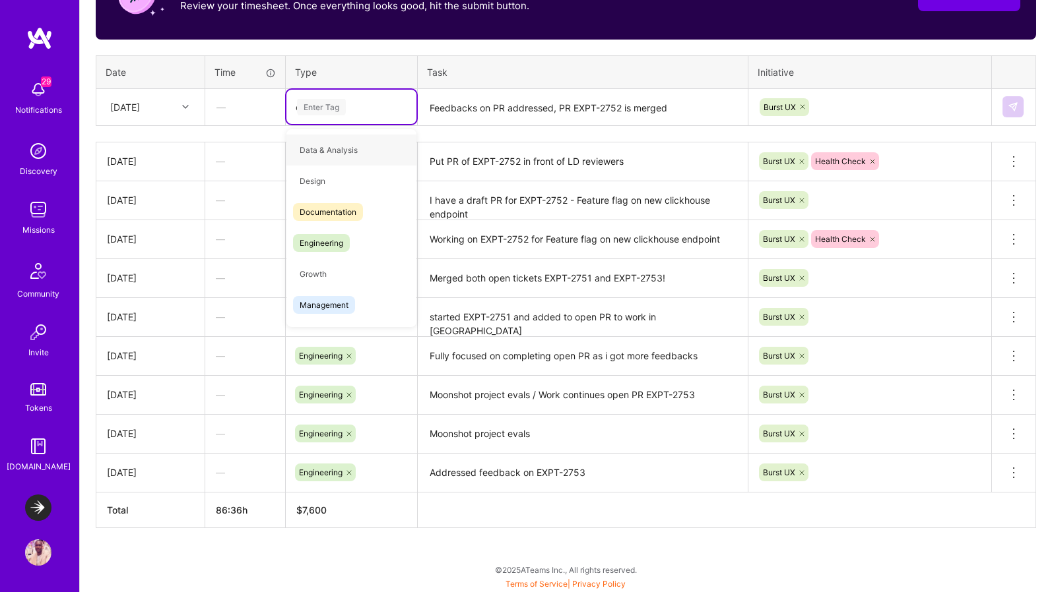
type input "en"
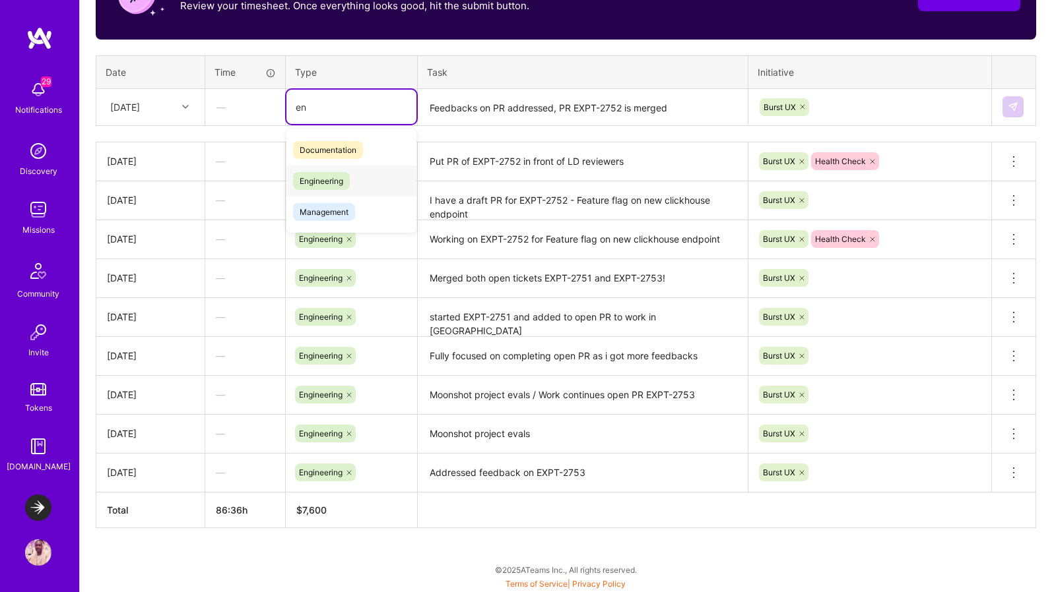
click at [327, 179] on span "Engineering" at bounding box center [321, 181] width 57 height 18
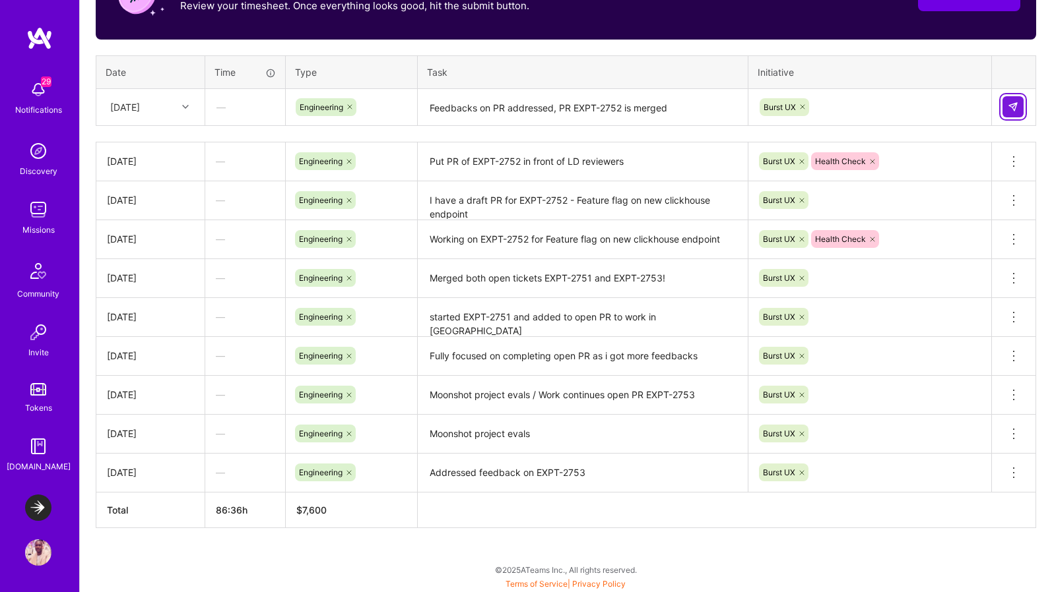
click at [836, 102] on img at bounding box center [1012, 107] width 11 height 11
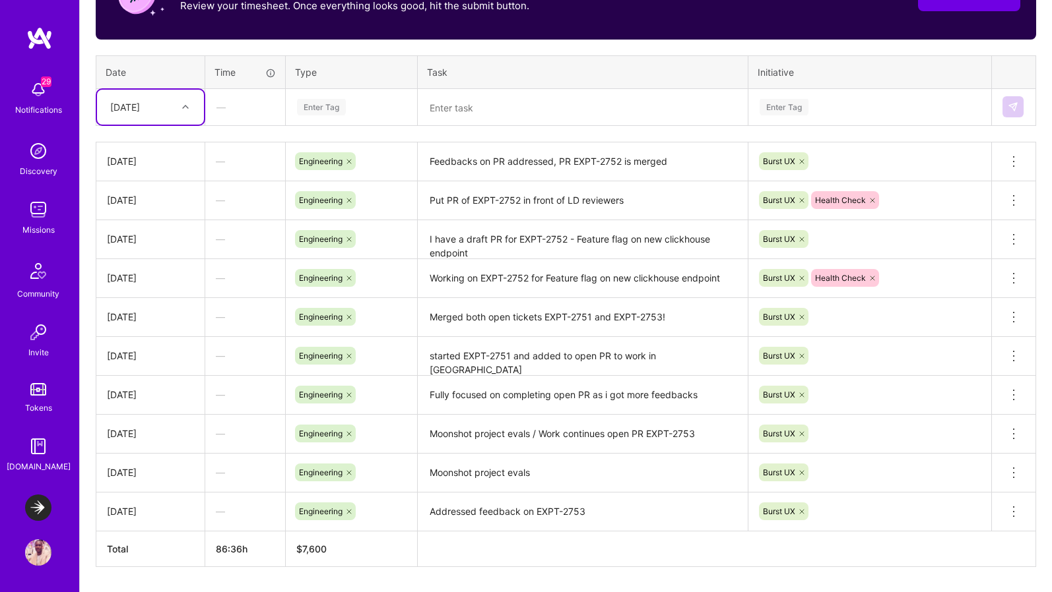
click at [143, 117] on div "Thu, Aug 14" at bounding box center [150, 107] width 107 height 35
type input "fri"
click at [144, 197] on div "[DATE]" at bounding box center [150, 193] width 107 height 24
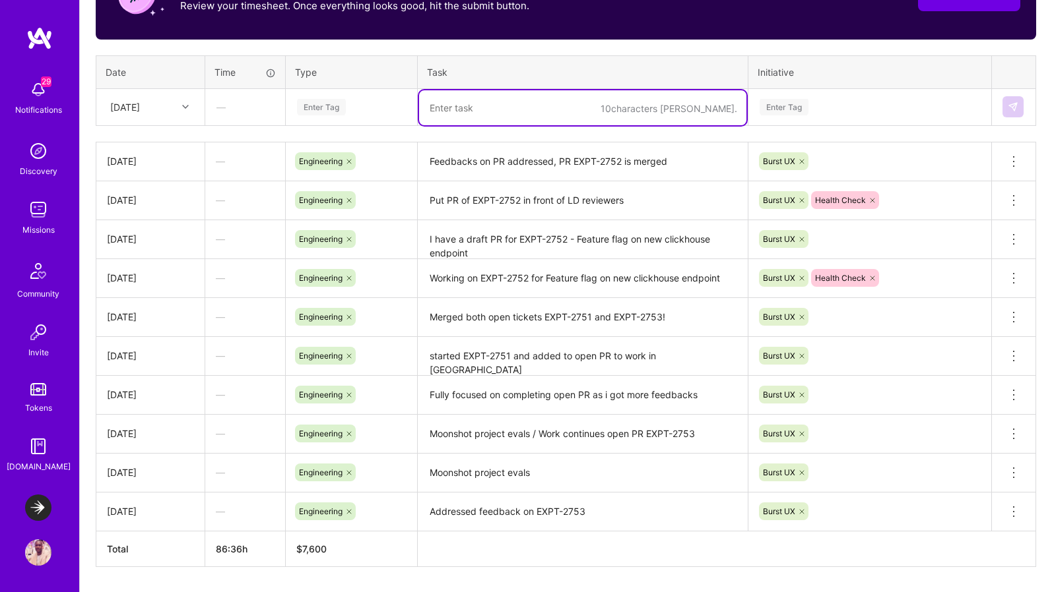
click at [511, 116] on textarea at bounding box center [582, 107] width 327 height 35
type textarea "work"
click at [452, 108] on textarea "Workig on Gingko migration of tests suites for postgres" at bounding box center [582, 107] width 327 height 35
type textarea "Working on Gingko migration of tests suites for postgres"
click at [350, 108] on div "Enter Tag" at bounding box center [352, 107] width 112 height 16
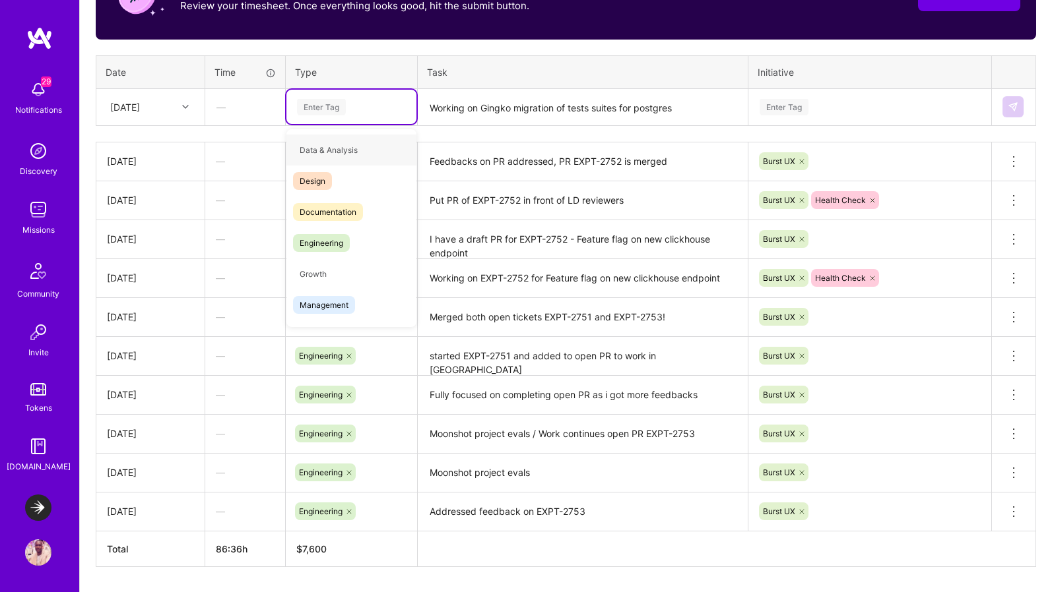
type input "e"
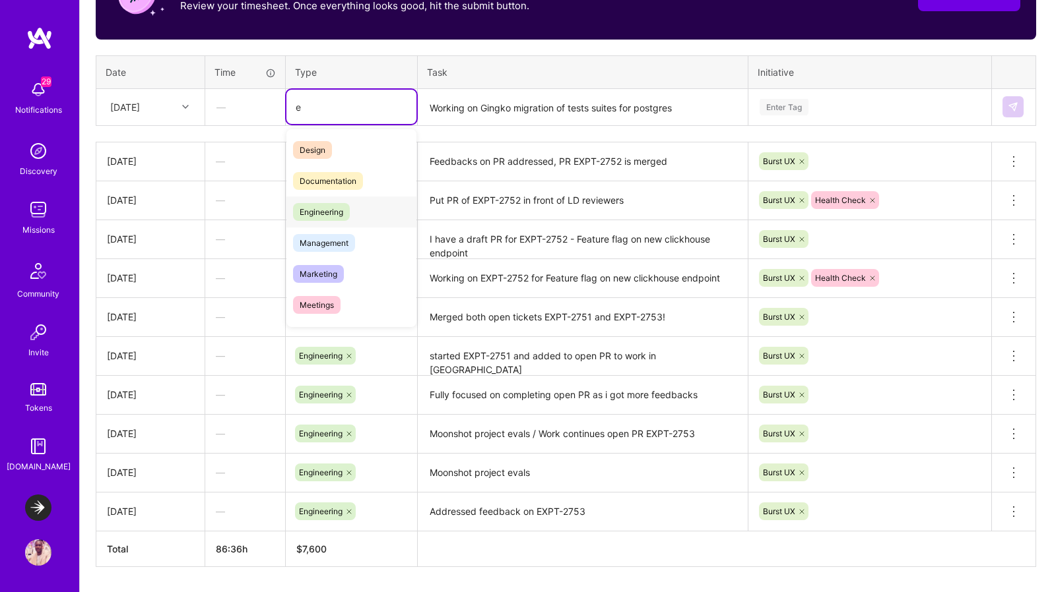
click at [338, 208] on span "Engineering" at bounding box center [321, 212] width 57 height 18
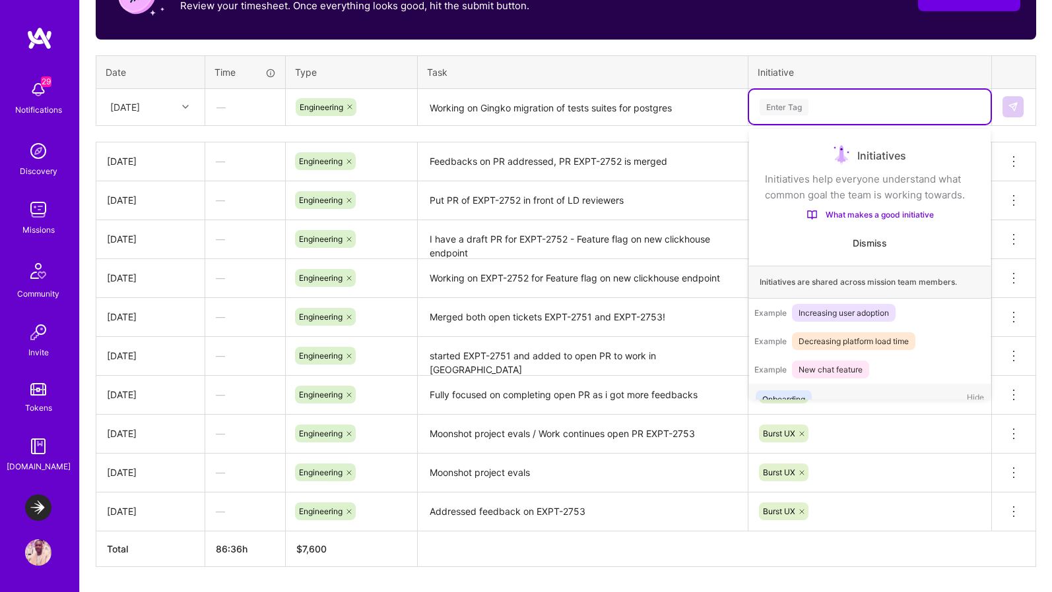
click at [821, 108] on div "Enter Tag" at bounding box center [869, 107] width 223 height 16
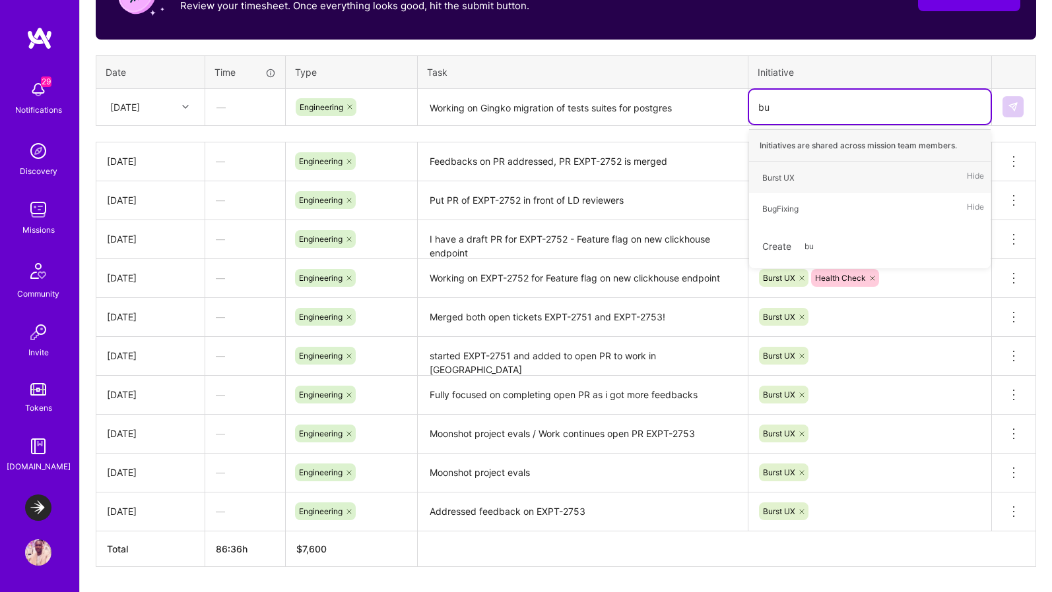
type input "bur"
click at [795, 177] on span "Burst UX" at bounding box center [778, 178] width 46 height 18
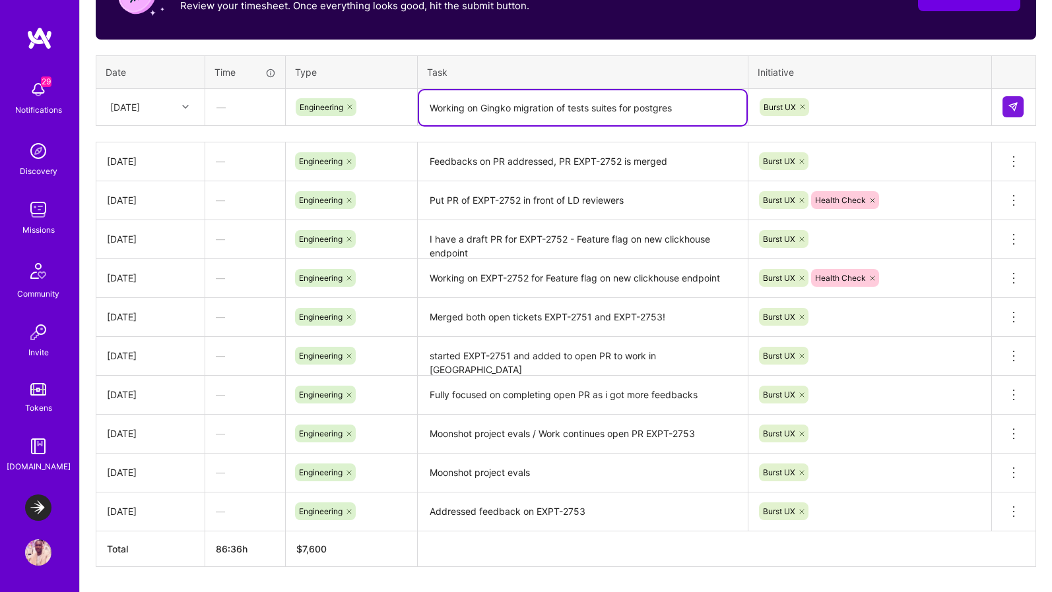
click at [719, 113] on textarea "Working on Gingko migration of tests suites for postgres" at bounding box center [582, 107] width 327 height 35
paste textarea "https://launchdarkly.atlassian.net/browse/EXPT-2996"
type textarea "Working on Gingko migration of tests suites for postgres Part 1 - EXPT-2996"
click at [836, 116] on button at bounding box center [1012, 106] width 21 height 21
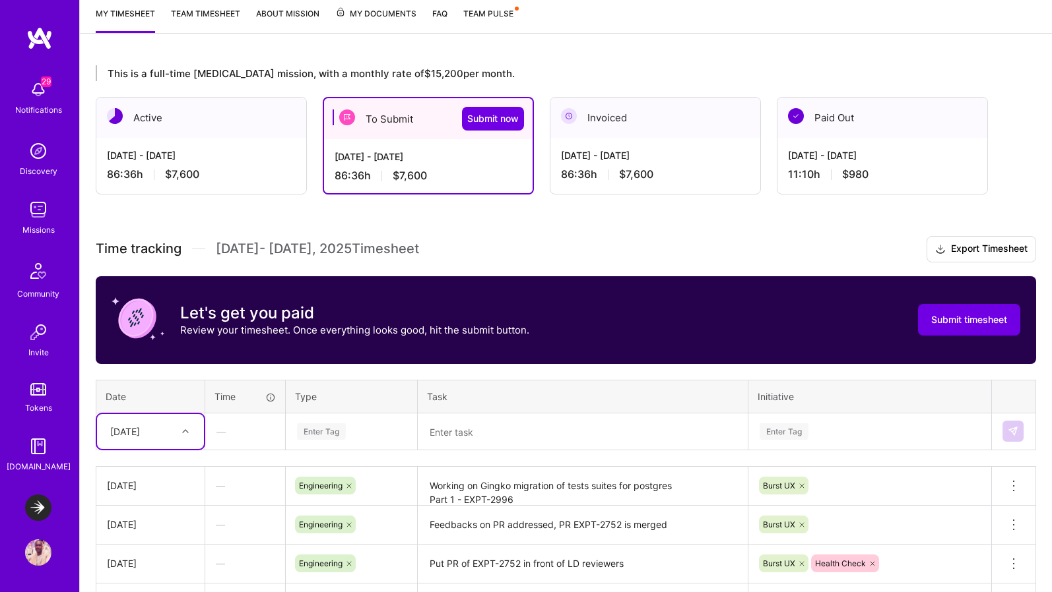
scroll to position [193, 0]
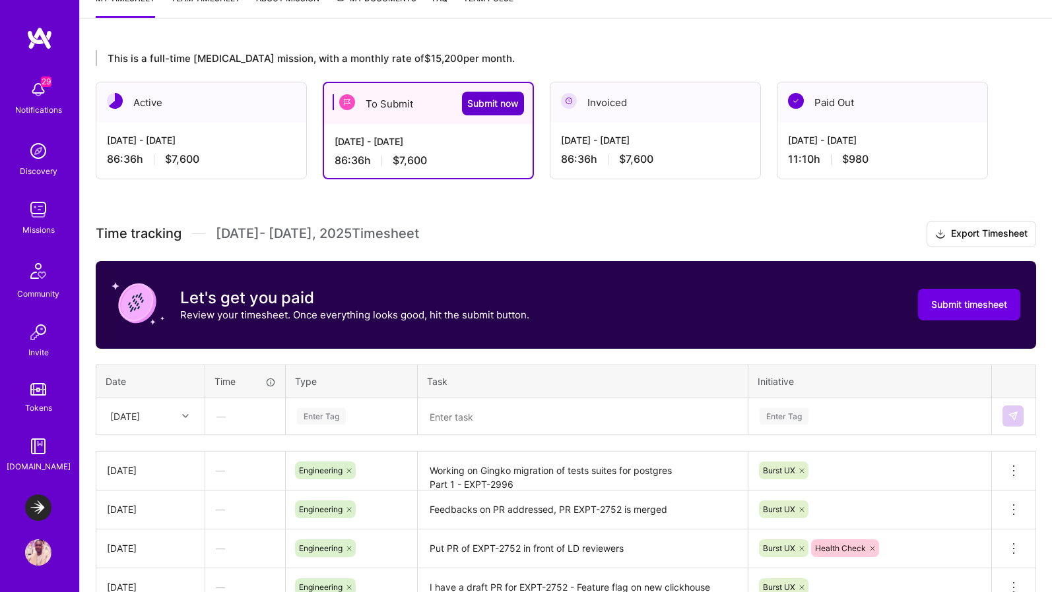
click at [488, 108] on span "Submit now" at bounding box center [492, 103] width 51 height 13
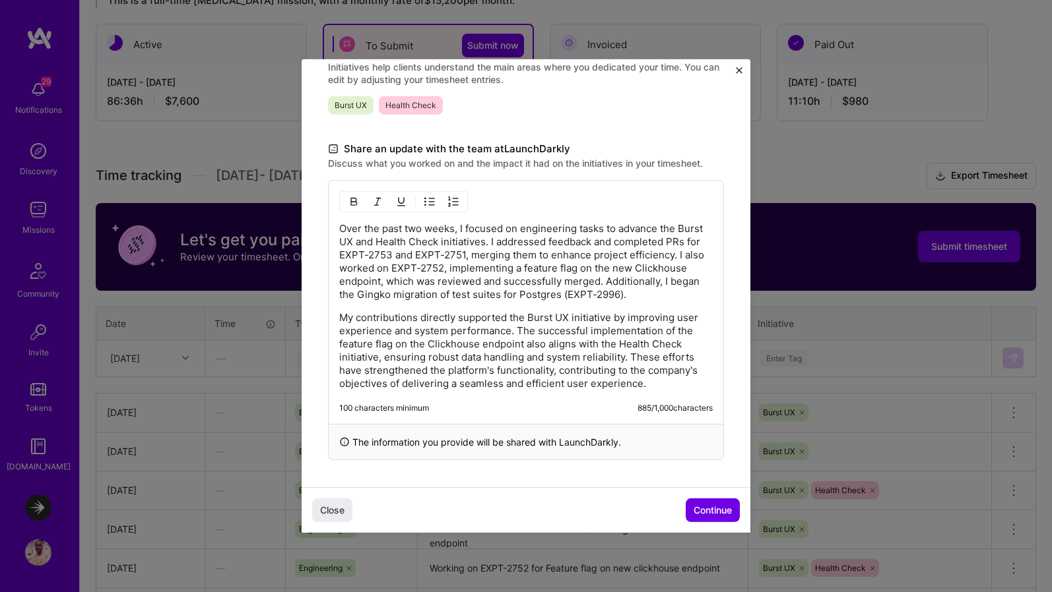
scroll to position [252, 0]
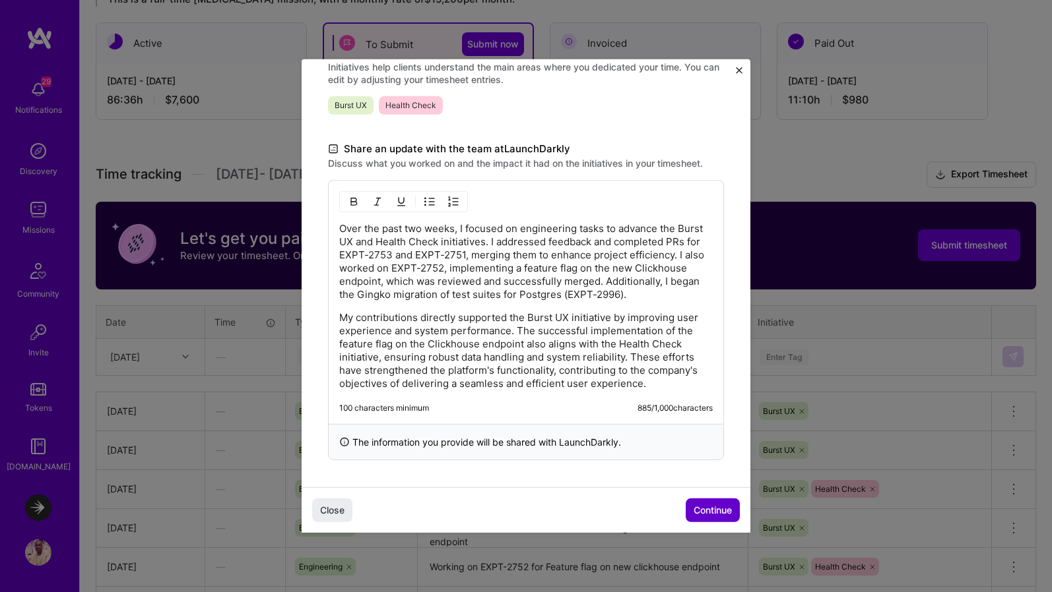
click at [713, 509] on span "Continue" at bounding box center [712, 510] width 38 height 13
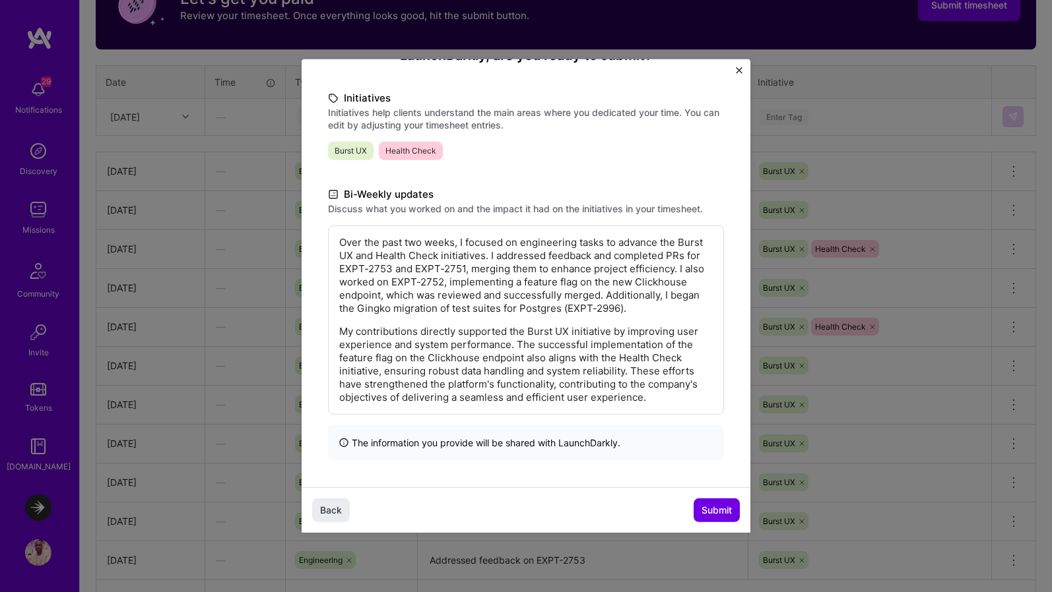
scroll to position [580, 0]
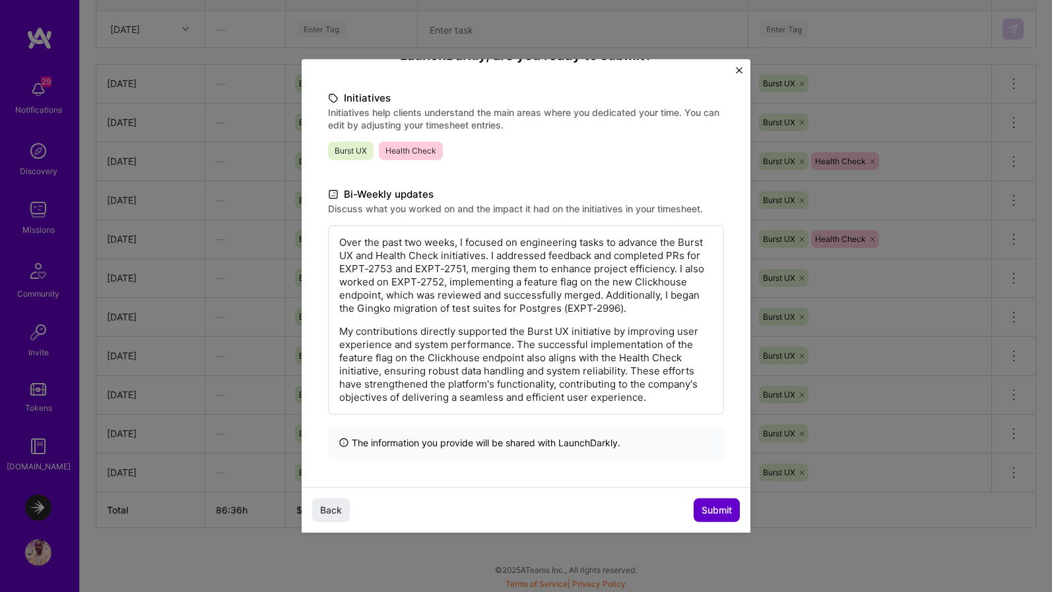
click at [719, 511] on span "Submit" at bounding box center [716, 510] width 30 height 13
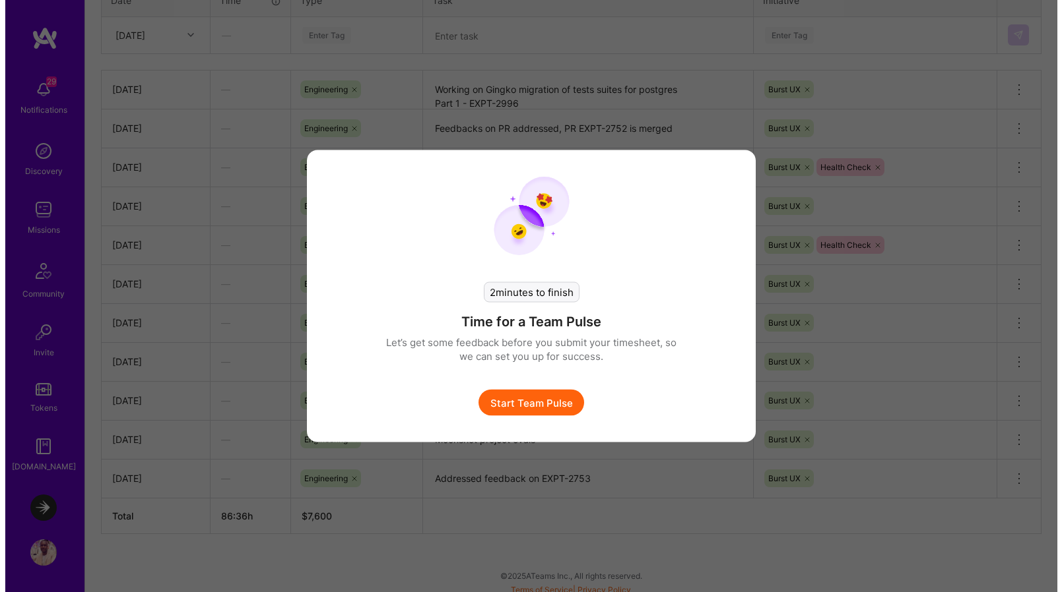
scroll to position [573, 0]
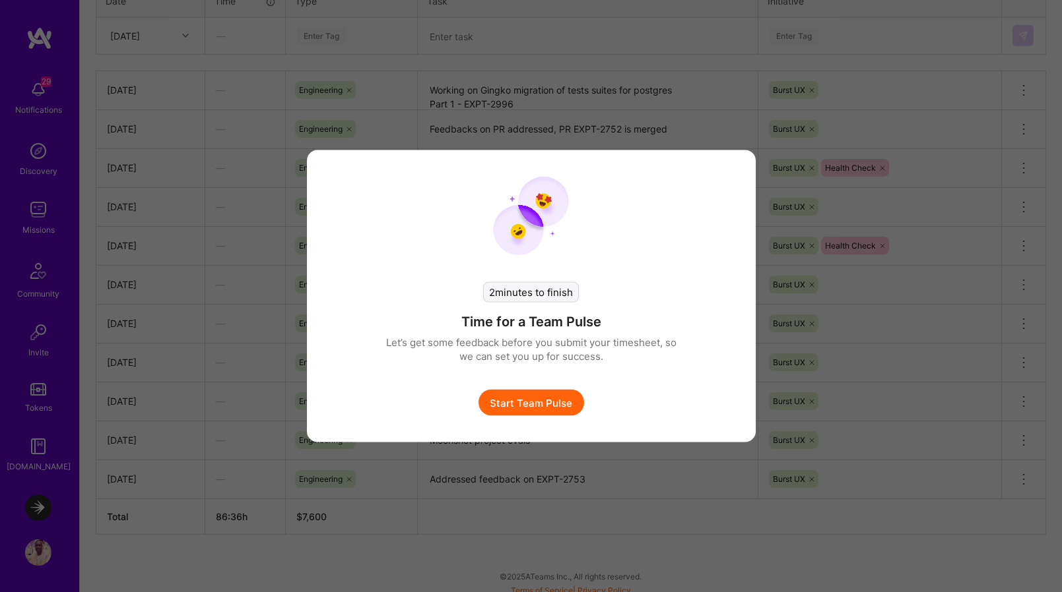
click at [524, 400] on button "Start Team Pulse" at bounding box center [531, 403] width 106 height 26
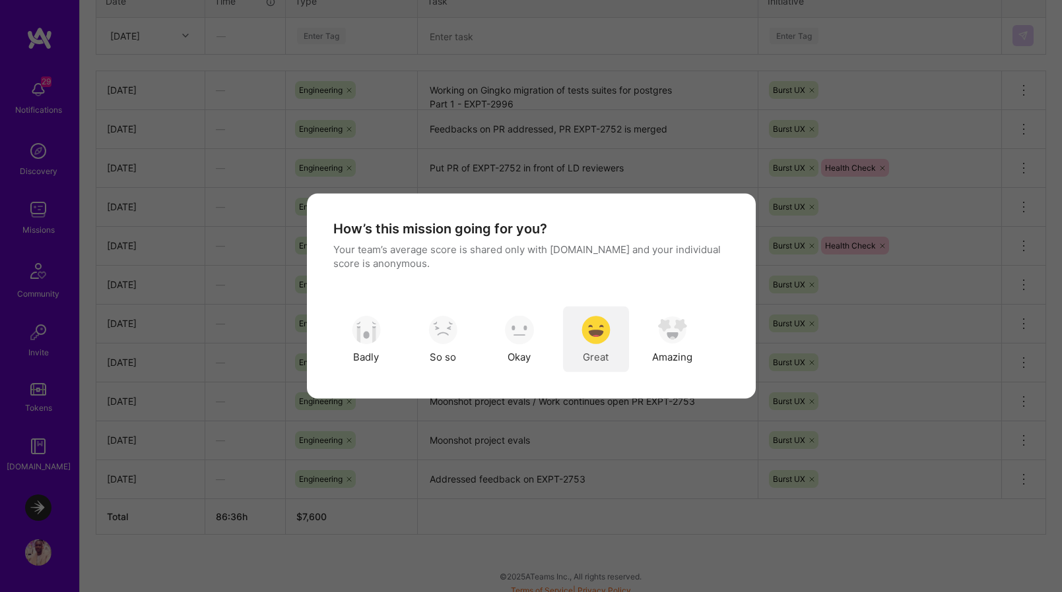
click at [571, 329] on div "Great" at bounding box center [596, 340] width 66 height 66
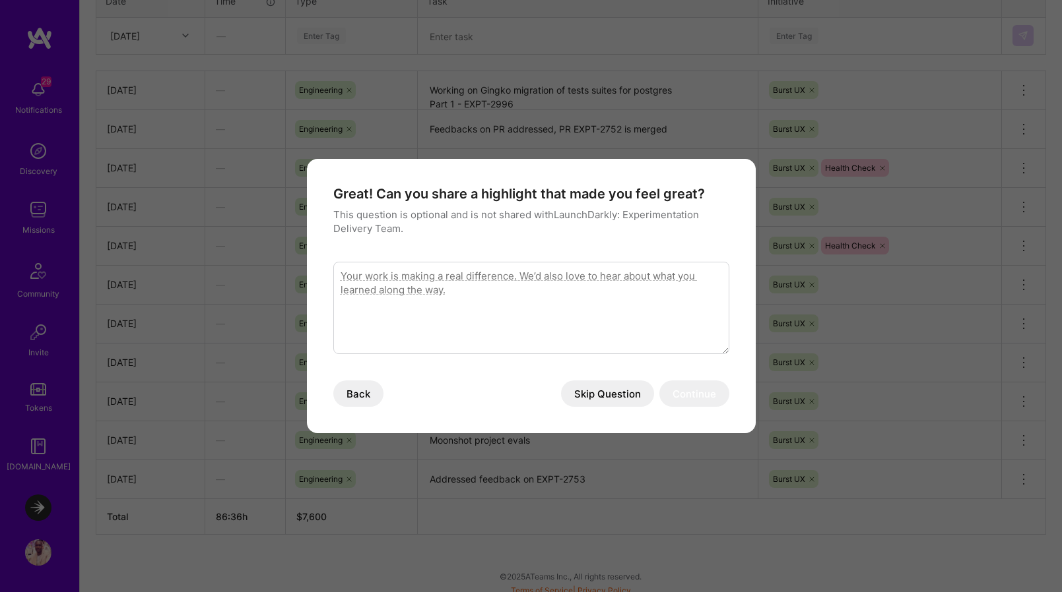
click at [601, 391] on button "Skip Question" at bounding box center [607, 394] width 93 height 26
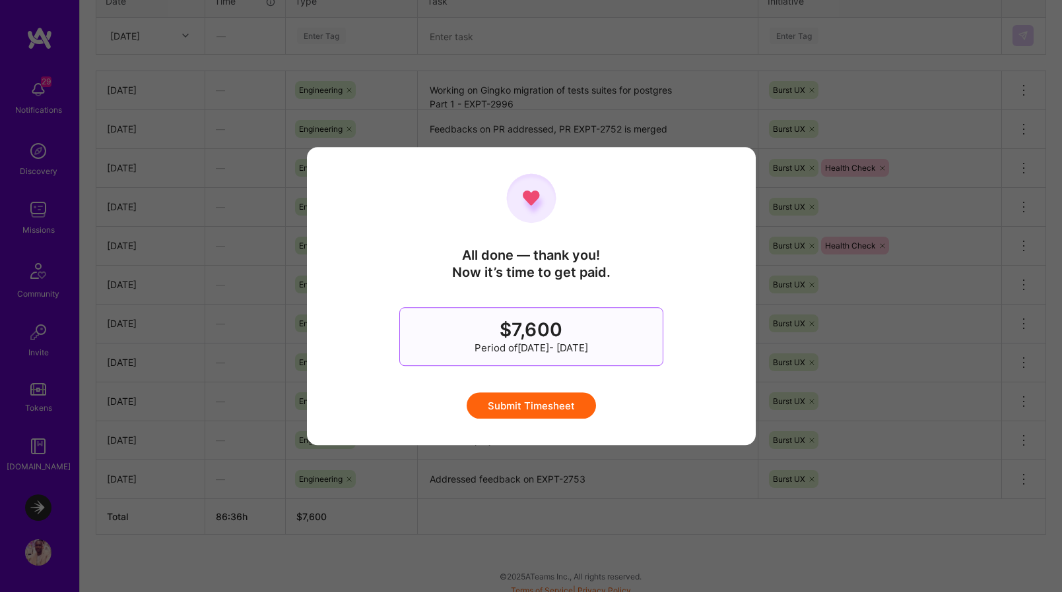
click at [556, 406] on button "Submit Timesheet" at bounding box center [530, 406] width 129 height 26
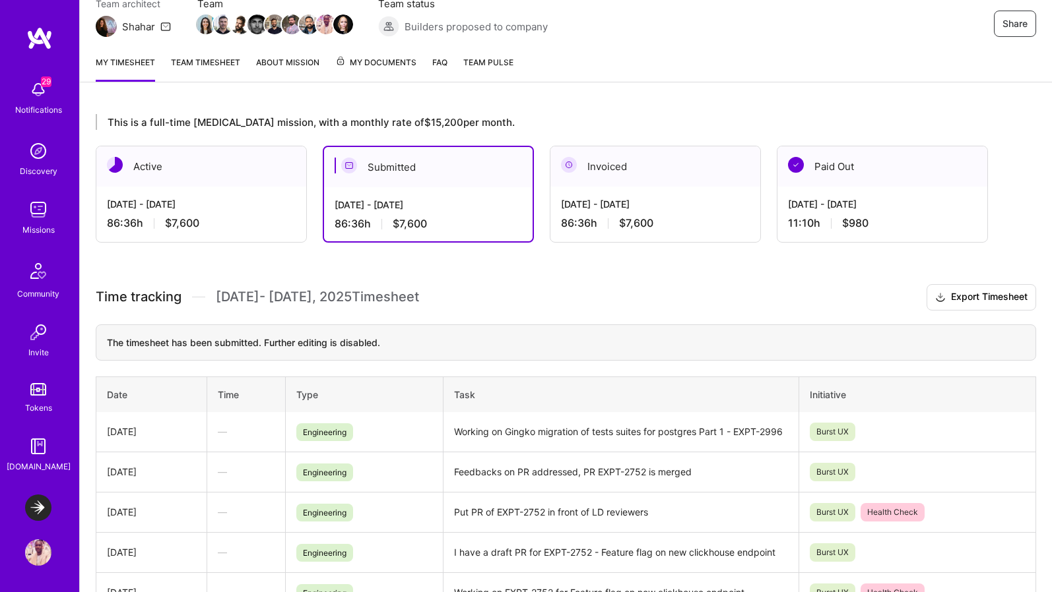
scroll to position [29, 0]
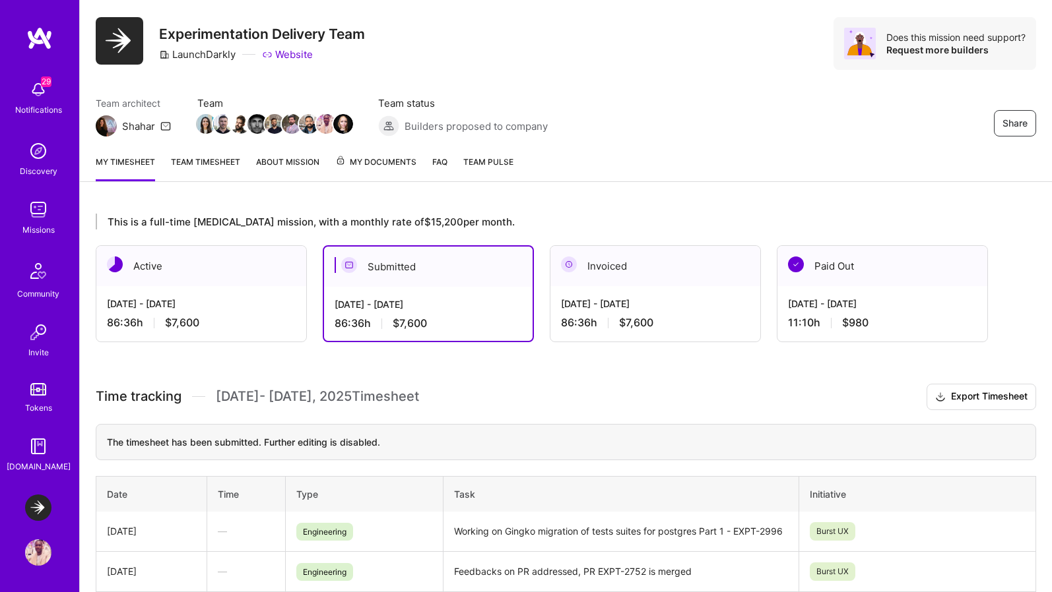
click at [397, 169] on span "My Documents" at bounding box center [375, 162] width 81 height 15
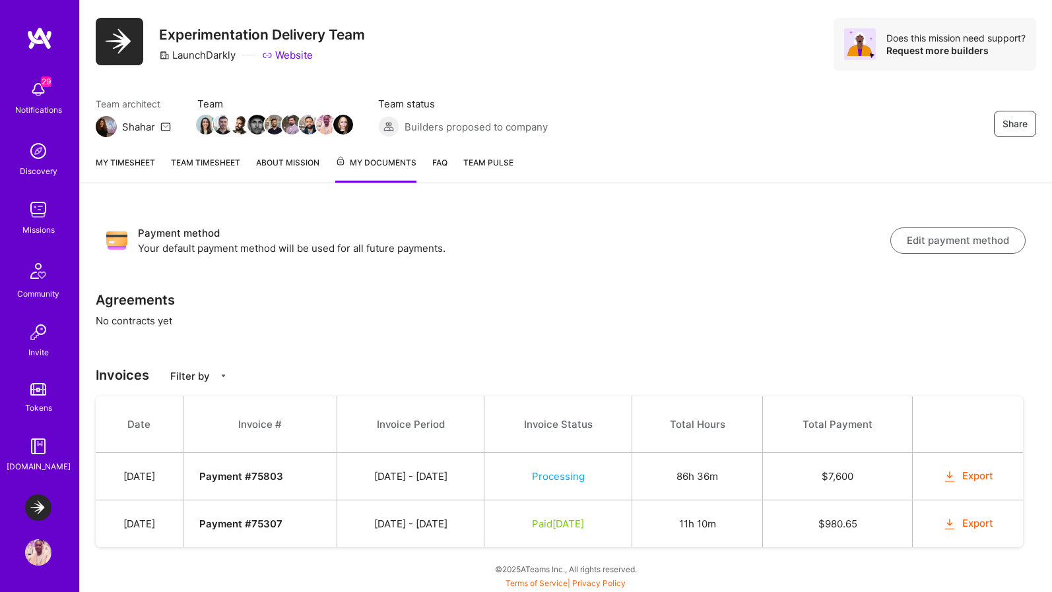
scroll to position [29, 0]
click at [127, 162] on link "My timesheet" at bounding box center [125, 169] width 59 height 27
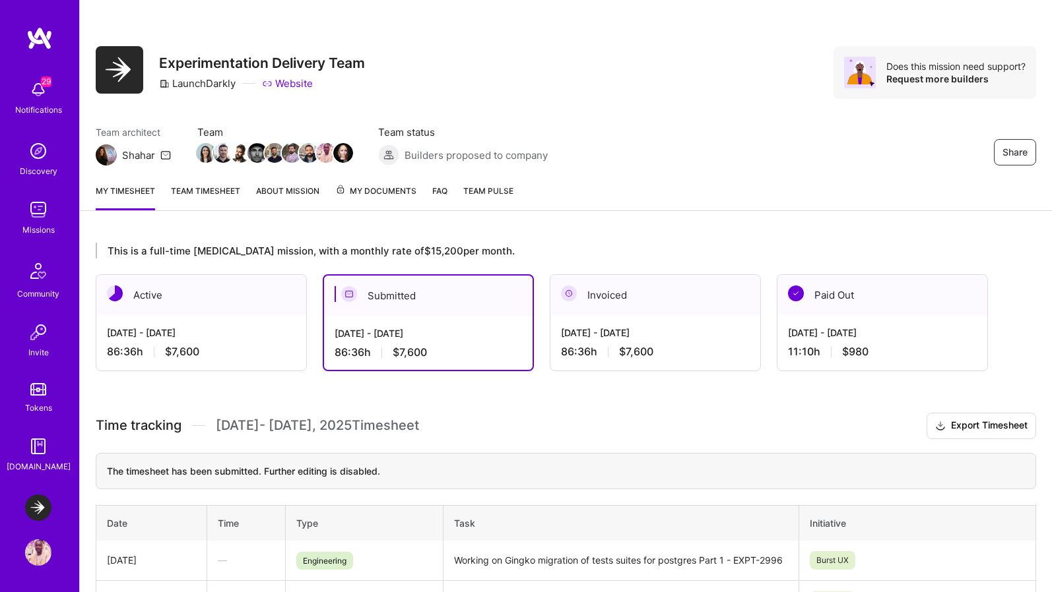
click at [38, 220] on img at bounding box center [38, 210] width 26 height 26
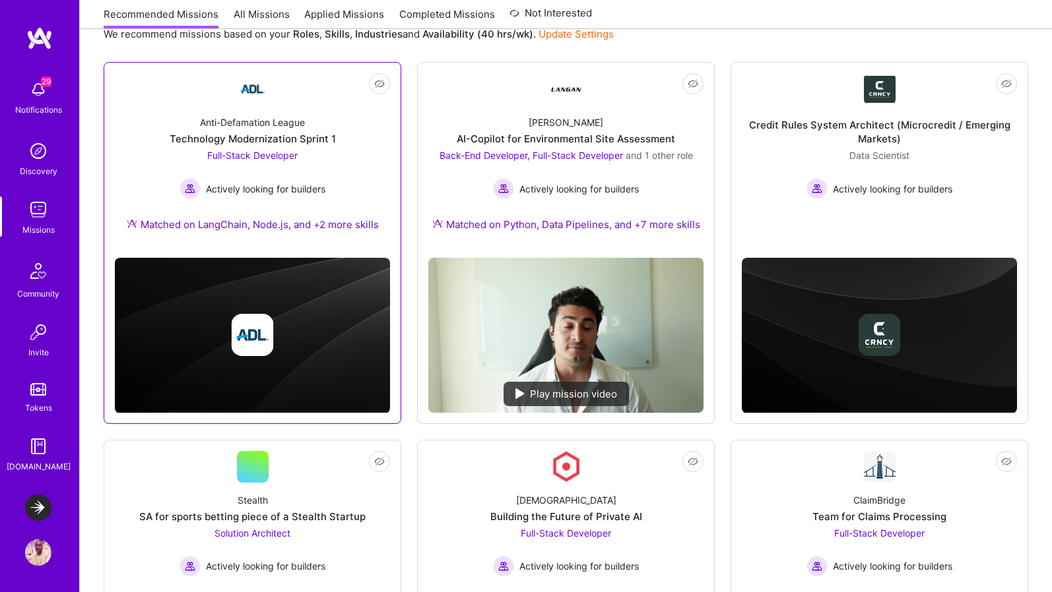
scroll to position [121, 0]
